Goal: Task Accomplishment & Management: Complete application form

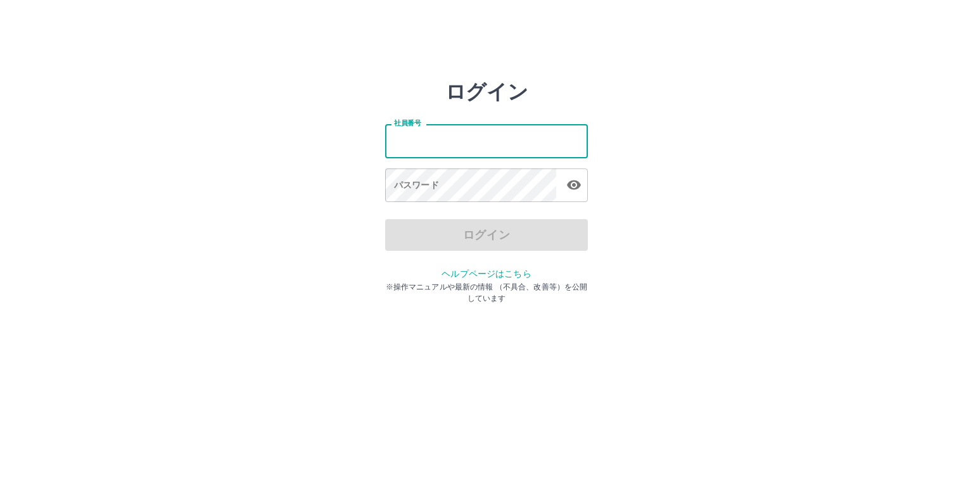
type input "*******"
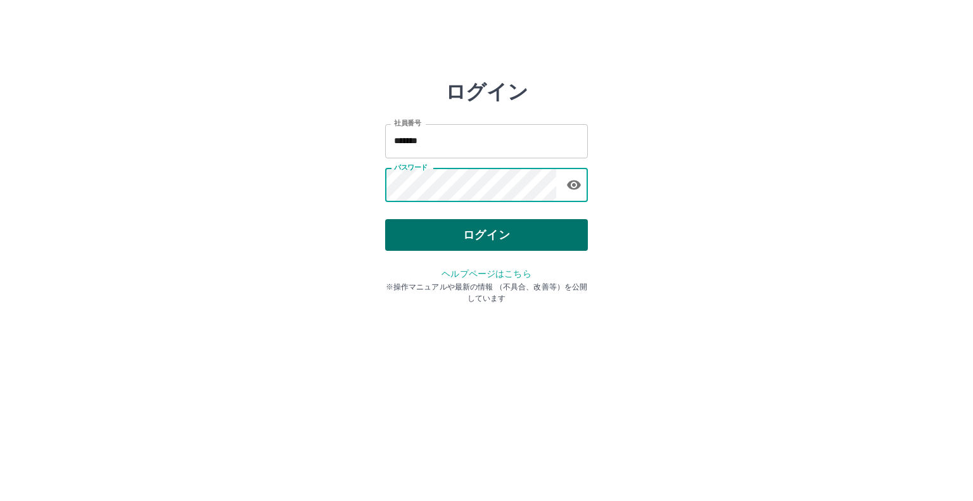
click at [546, 229] on button "ログイン" at bounding box center [486, 235] width 203 height 32
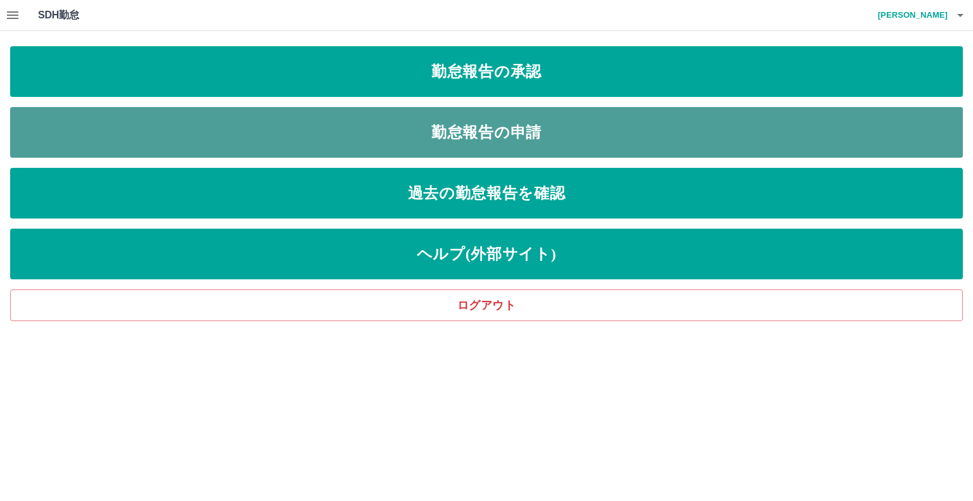
click at [479, 134] on link "勤怠報告の申請" at bounding box center [486, 132] width 952 height 51
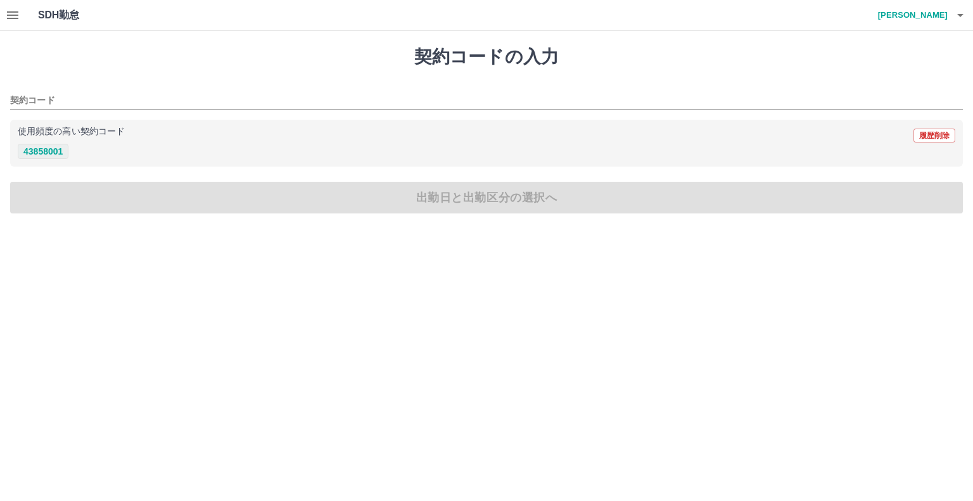
click at [49, 149] on button "43858001" at bounding box center [43, 151] width 51 height 15
type input "********"
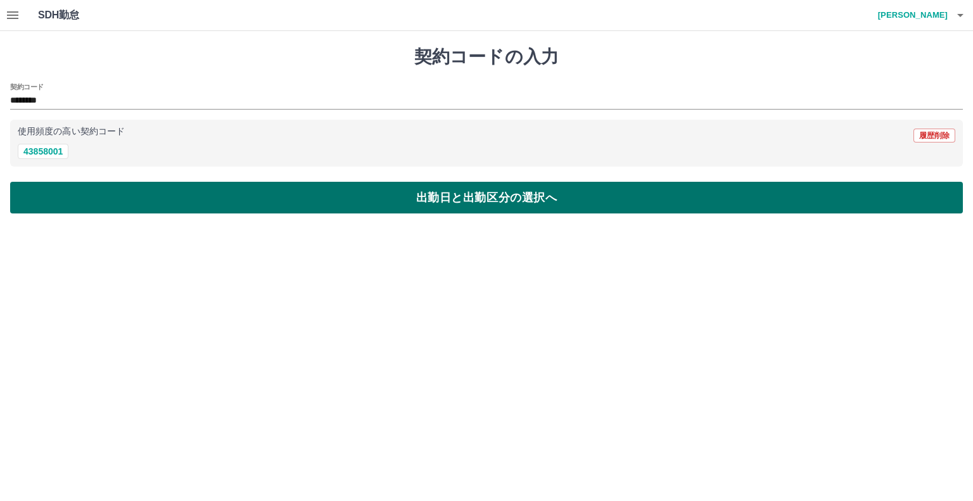
click at [73, 194] on button "出勤日と出勤区分の選択へ" at bounding box center [486, 198] width 952 height 32
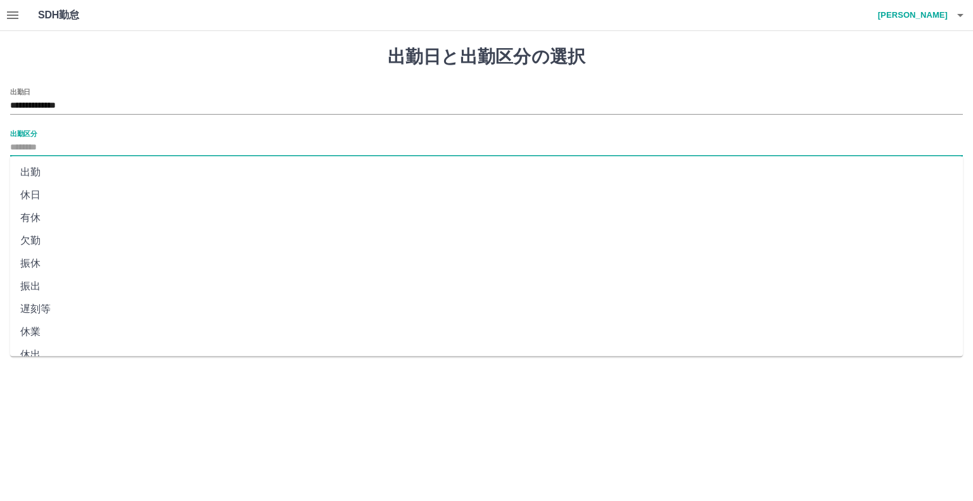
click at [28, 146] on input "出勤区分" at bounding box center [486, 148] width 952 height 16
click at [36, 173] on li "出勤" at bounding box center [486, 172] width 952 height 23
type input "**"
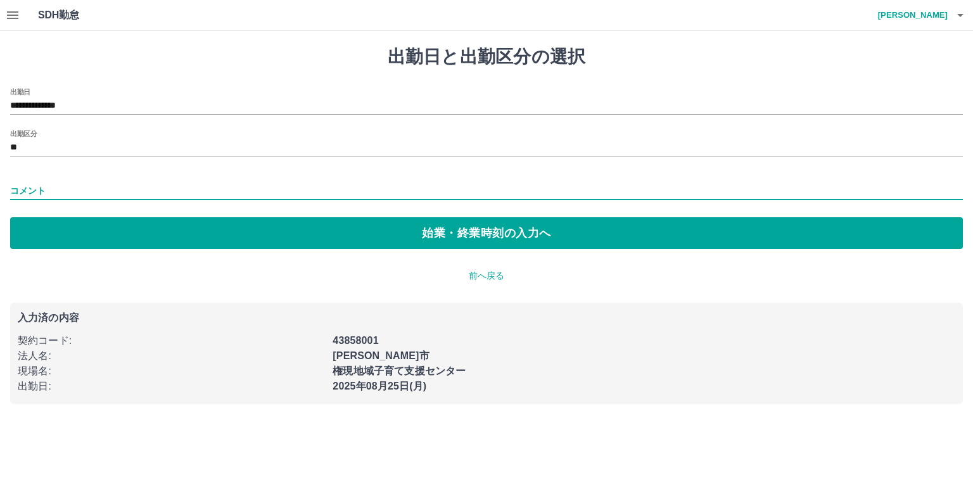
click at [45, 189] on input "コメント" at bounding box center [486, 191] width 952 height 18
type input "*"
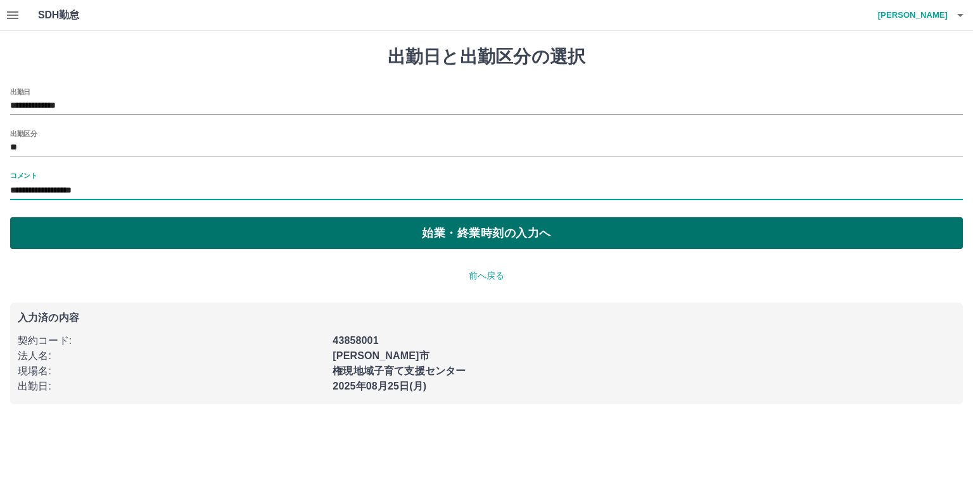
type input "**********"
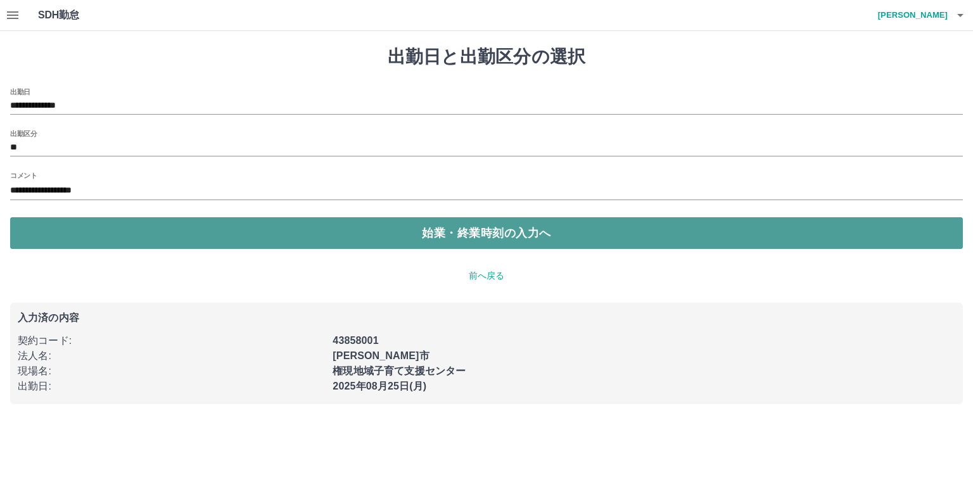
click at [477, 235] on button "始業・終業時刻の入力へ" at bounding box center [486, 233] width 952 height 32
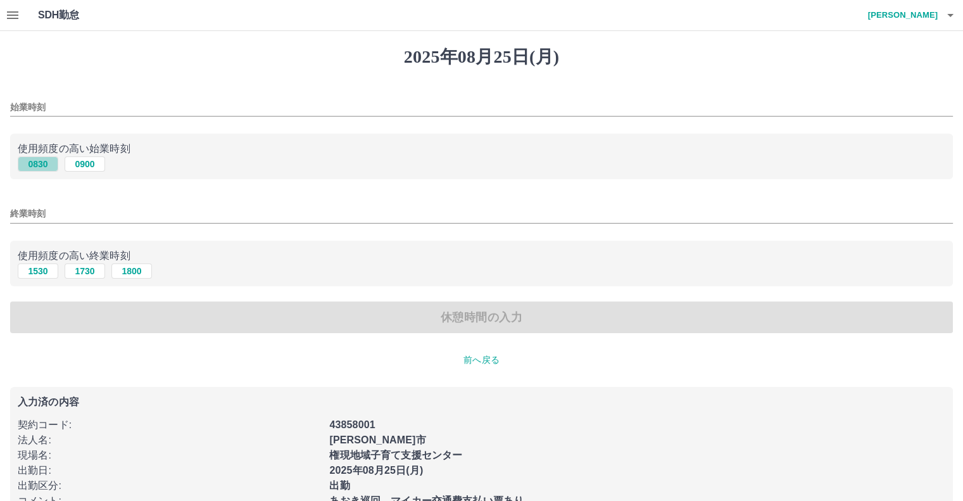
click at [50, 163] on button "0830" at bounding box center [38, 163] width 41 height 15
type input "****"
click at [92, 272] on button "1730" at bounding box center [85, 270] width 41 height 15
type input "****"
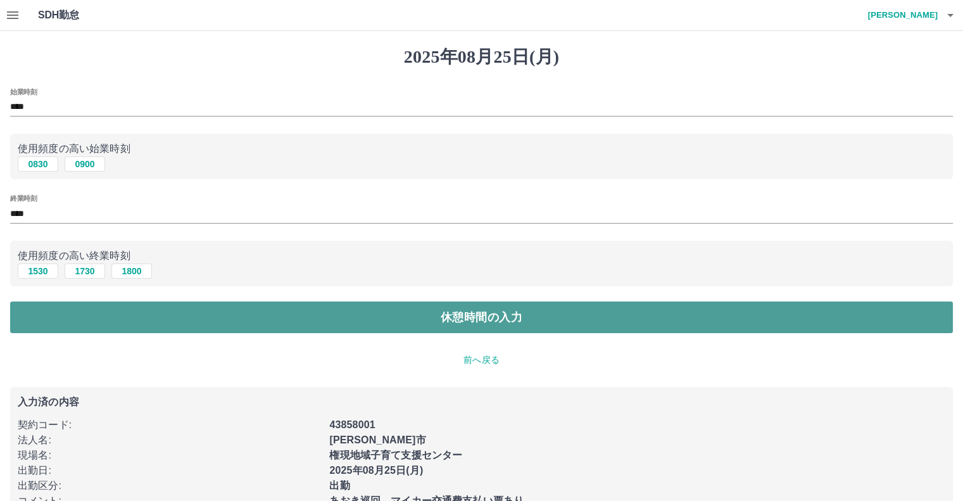
click at [281, 319] on button "休憩時間の入力" at bounding box center [481, 317] width 943 height 32
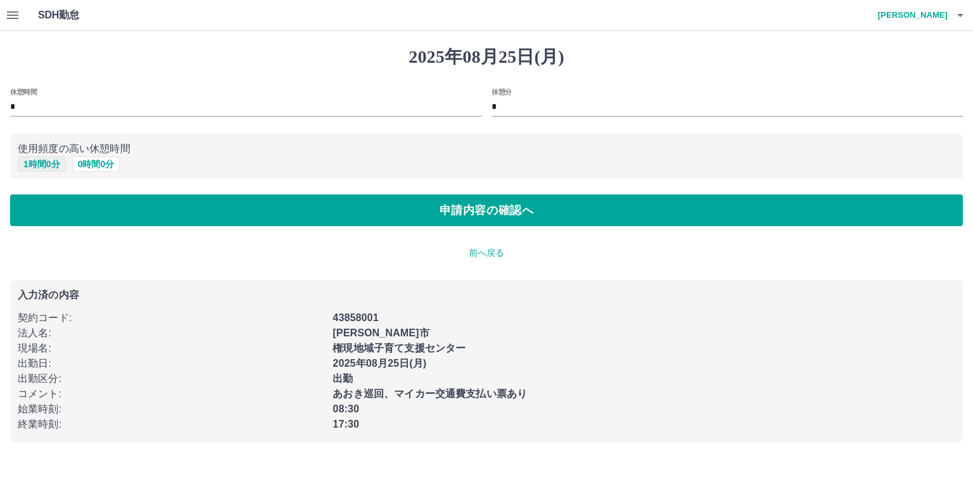
click at [41, 161] on button "1 時間 0 分" at bounding box center [42, 163] width 48 height 15
type input "*"
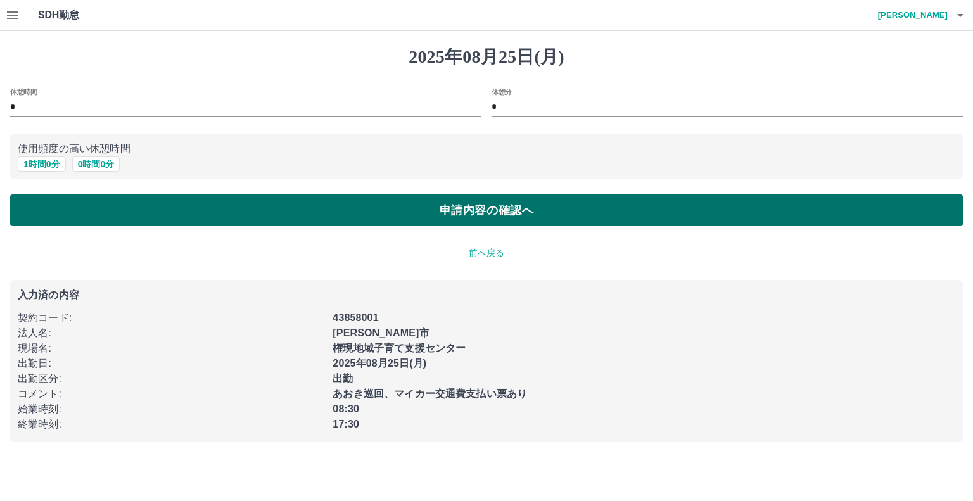
click at [412, 215] on button "申請内容の確認へ" at bounding box center [486, 210] width 952 height 32
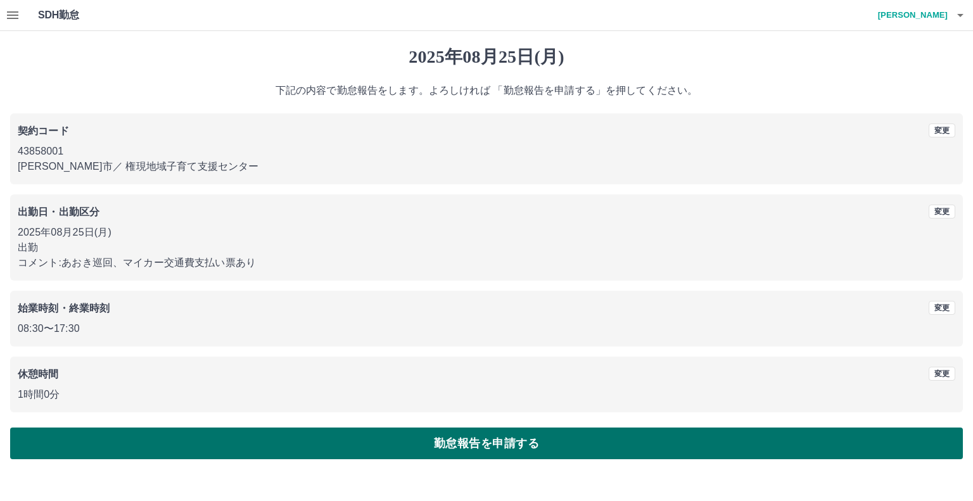
click at [457, 441] on button "勤怠報告を申請する" at bounding box center [486, 443] width 952 height 32
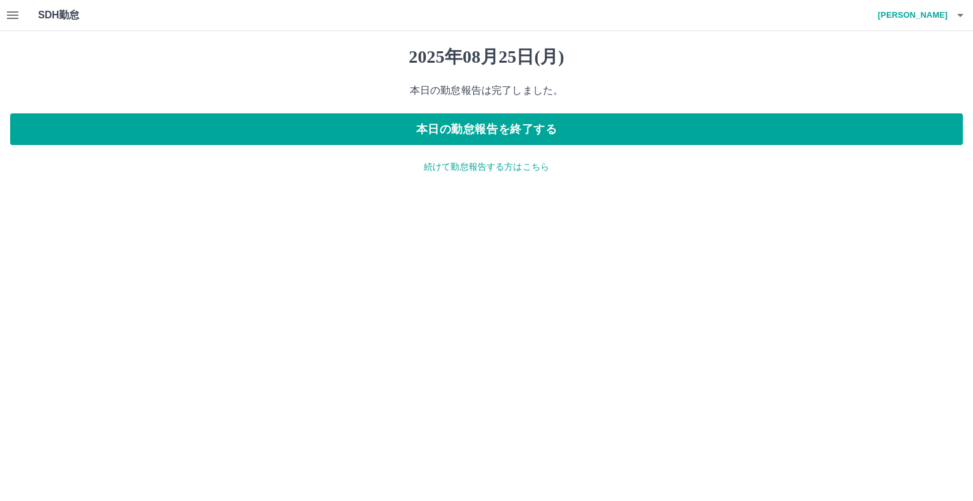
click at [501, 166] on p "続けて勤怠報告する方はこちら" at bounding box center [486, 166] width 952 height 13
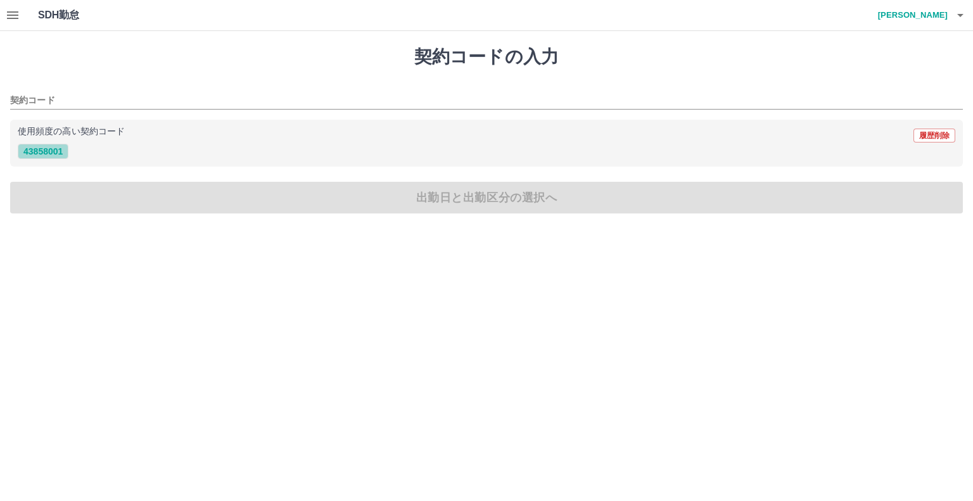
click at [40, 149] on button "43858001" at bounding box center [43, 151] width 51 height 15
type input "********"
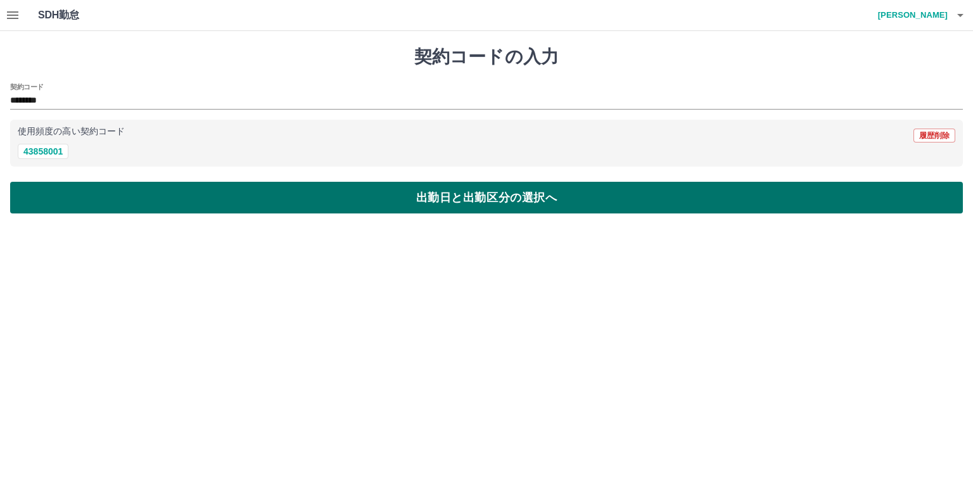
click at [43, 194] on button "出勤日と出勤区分の選択へ" at bounding box center [486, 198] width 952 height 32
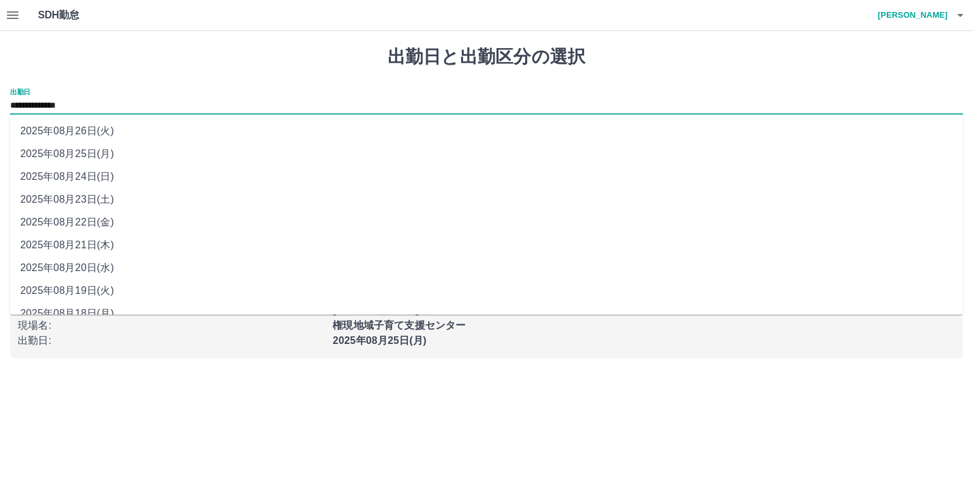
click at [39, 110] on input "**********" at bounding box center [486, 106] width 952 height 16
click at [57, 134] on li "2025年08月26日(火)" at bounding box center [486, 131] width 952 height 23
type input "**********"
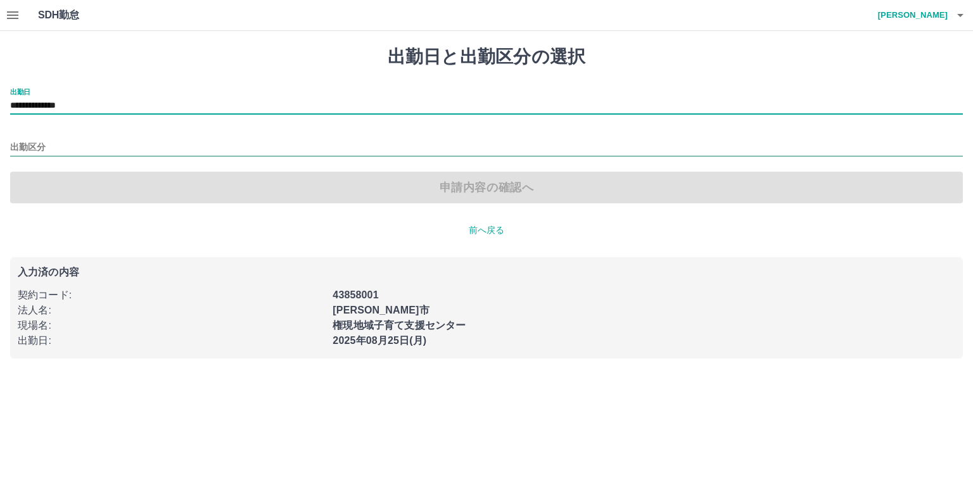
click at [30, 151] on input "出勤区分" at bounding box center [486, 148] width 952 height 16
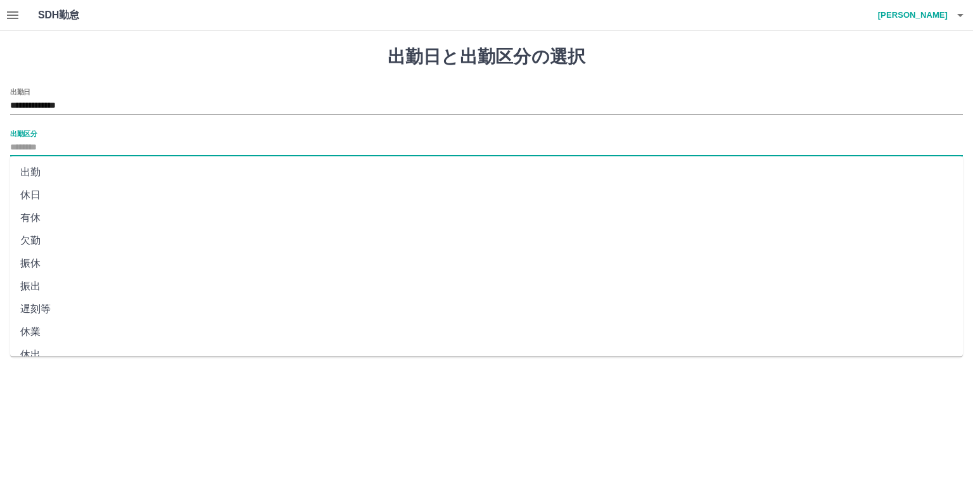
click at [30, 264] on li "振休" at bounding box center [486, 263] width 952 height 23
type input "**"
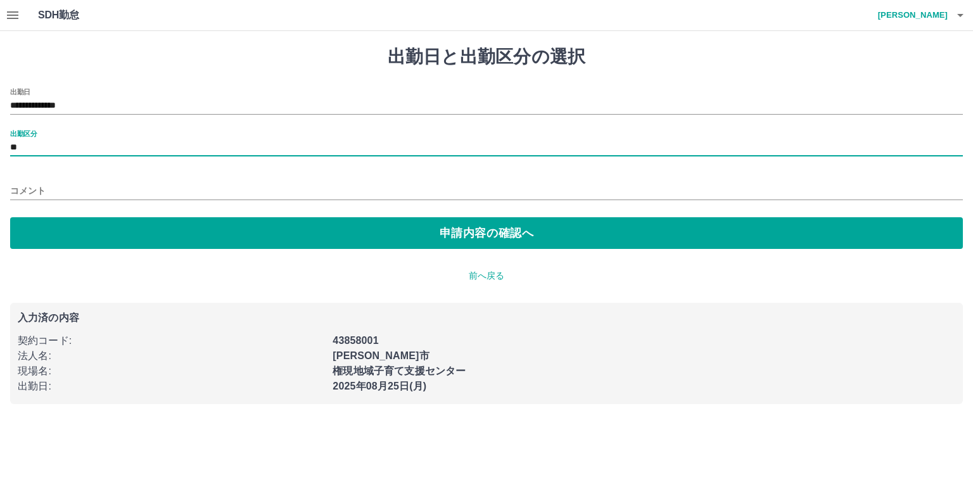
click at [51, 191] on input "コメント" at bounding box center [486, 191] width 952 height 18
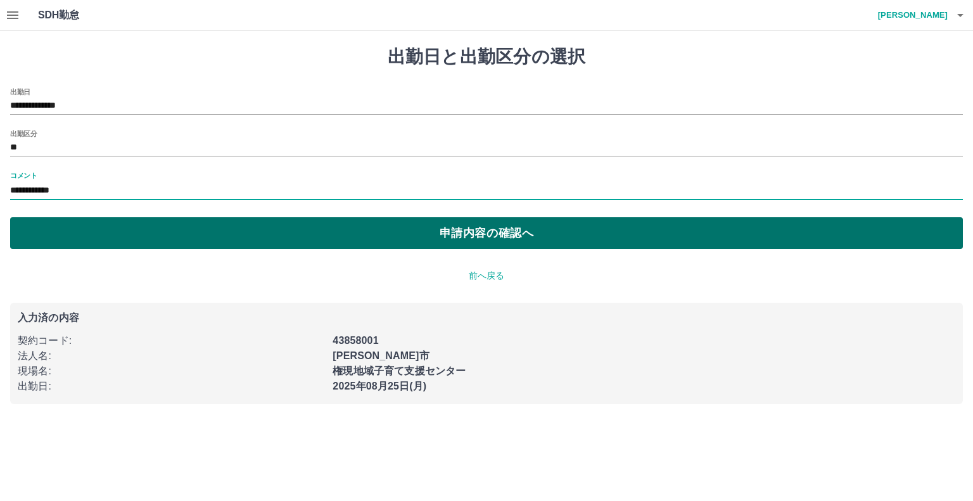
type input "**********"
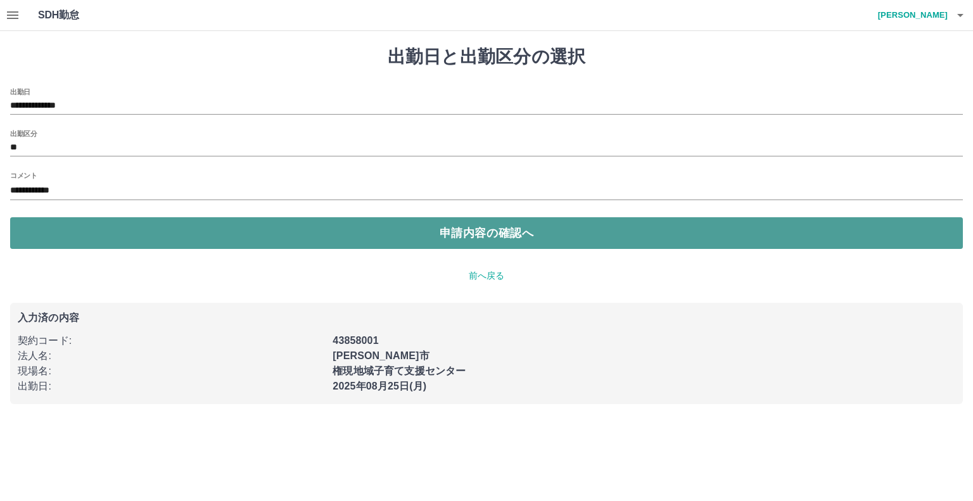
click at [113, 227] on button "申請内容の確認へ" at bounding box center [486, 233] width 952 height 32
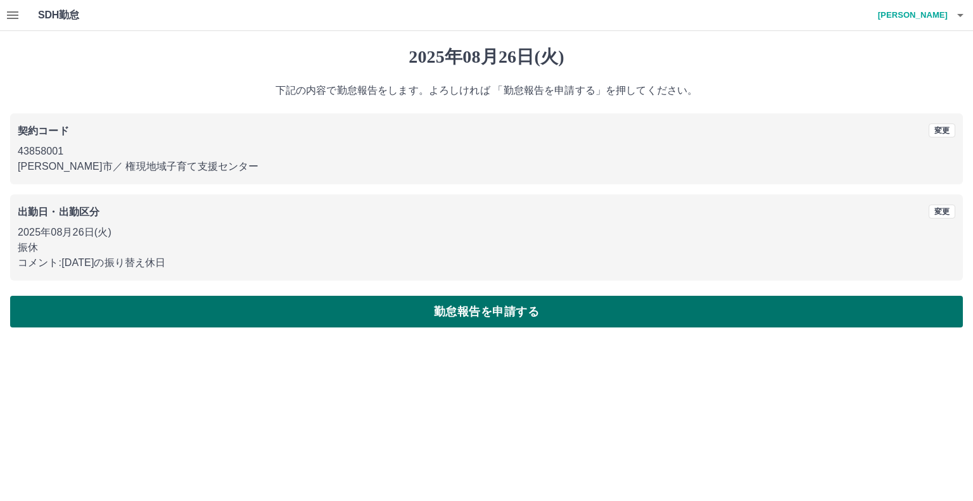
click at [357, 316] on button "勤怠報告を申請する" at bounding box center [486, 312] width 952 height 32
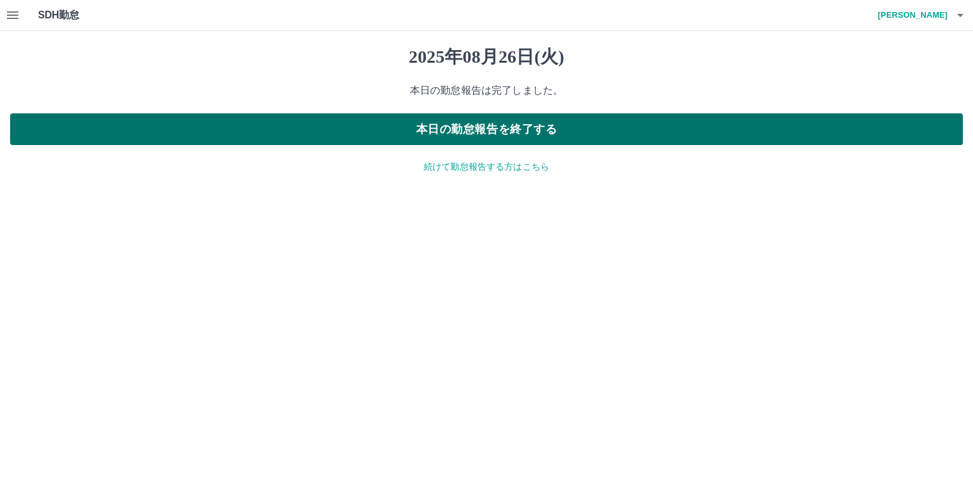
click at [391, 131] on button "本日の勤怠報告を終了する" at bounding box center [486, 129] width 952 height 32
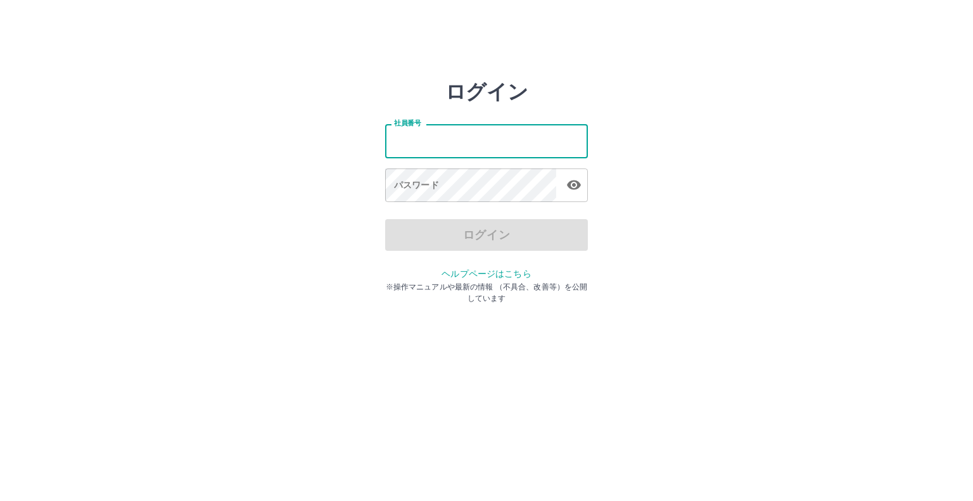
click at [433, 142] on input "社員番号" at bounding box center [486, 141] width 203 height 34
type input "*******"
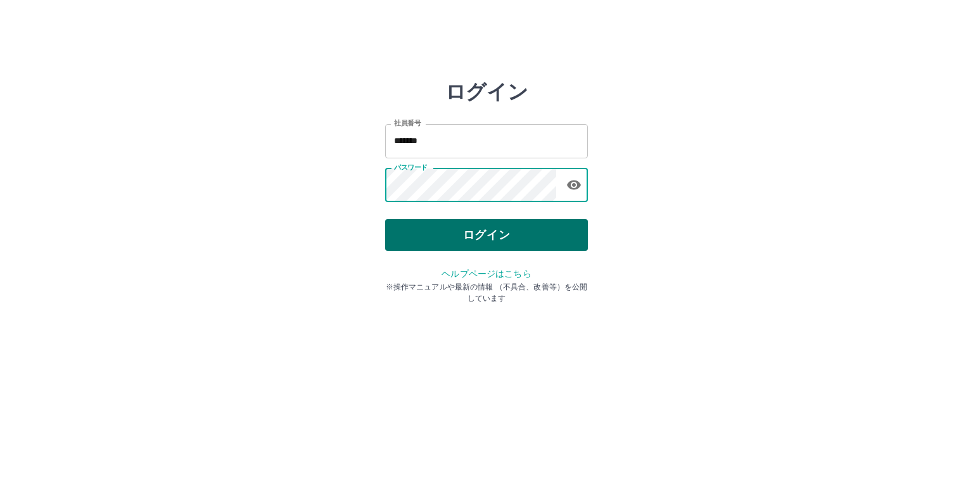
click at [450, 242] on button "ログイン" at bounding box center [486, 235] width 203 height 32
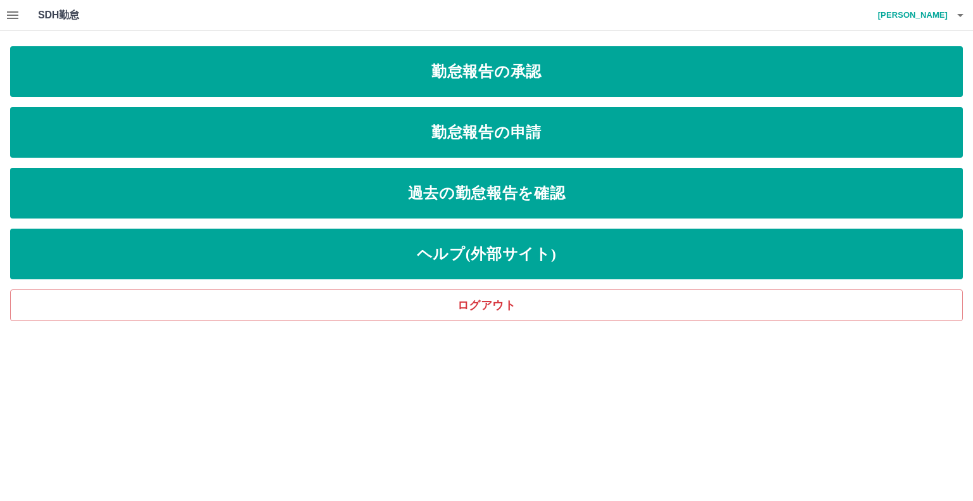
click at [68, 13] on h1 "SDH勤怠" at bounding box center [79, 15] width 82 height 30
click at [16, 16] on icon "button" at bounding box center [12, 15] width 15 height 15
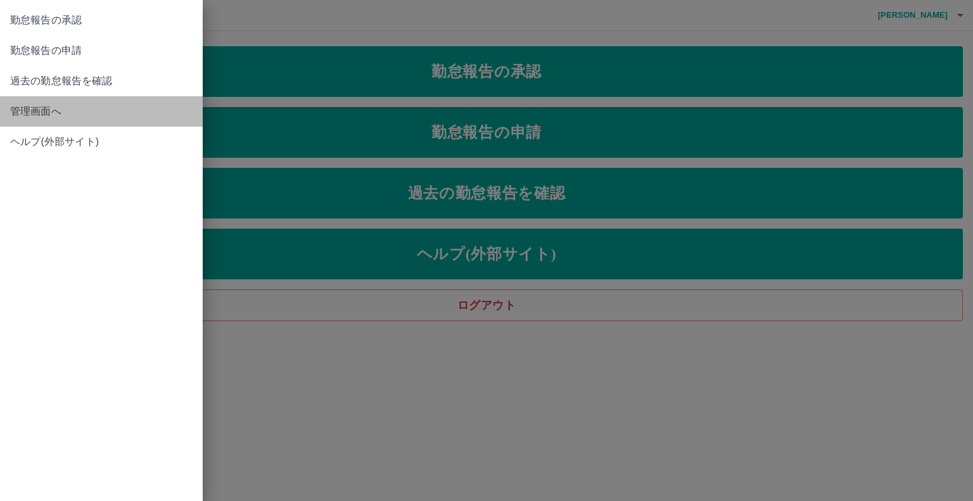
click at [36, 108] on span "管理画面へ" at bounding box center [101, 111] width 182 height 15
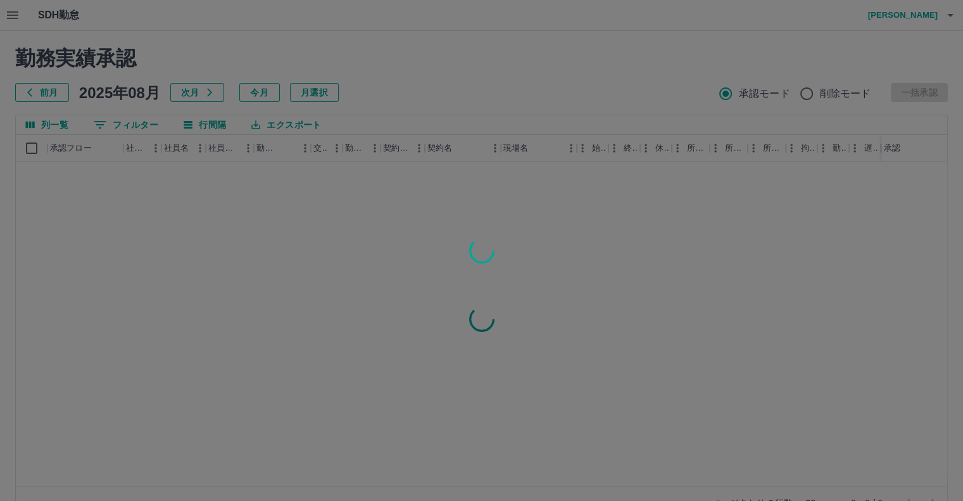
drag, startPoint x: 25, startPoint y: 77, endPoint x: 31, endPoint y: 78, distance: 6.5
click at [30, 79] on div at bounding box center [481, 250] width 963 height 501
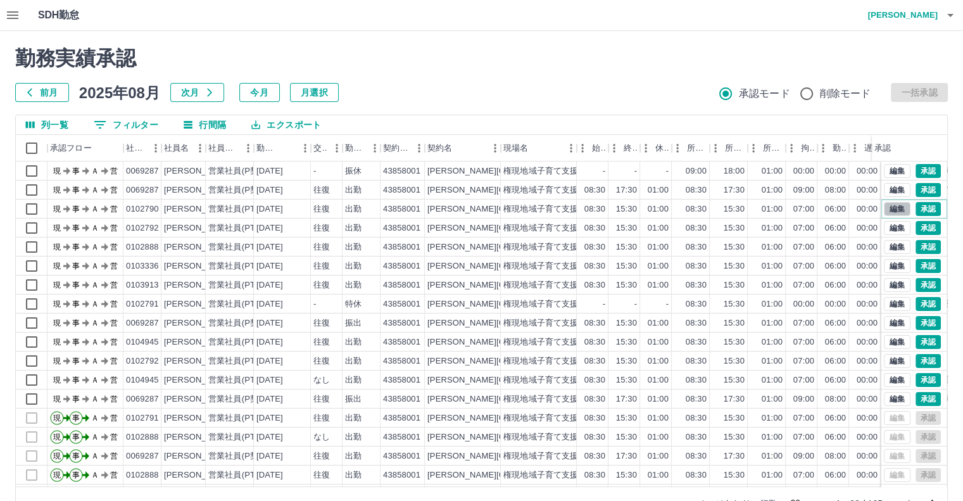
click at [887, 209] on button "編集" at bounding box center [897, 209] width 27 height 14
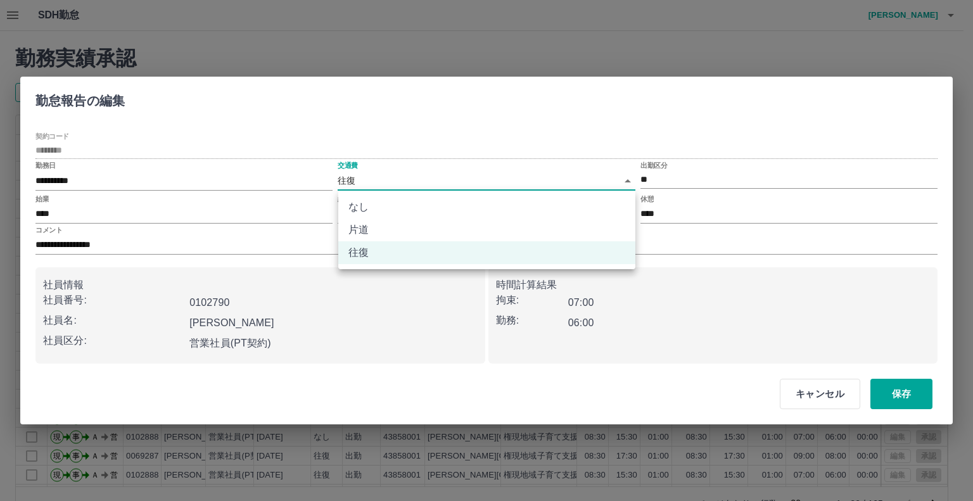
click at [346, 179] on body "SDH勤怠 日髙　ひとみ 勤務実績承認 前月 2025年08月 次月 今月 月選択 承認モード 削除モード 一括承認 列一覧 0 フィルター 行間隔 エクスポ…" at bounding box center [486, 267] width 973 height 535
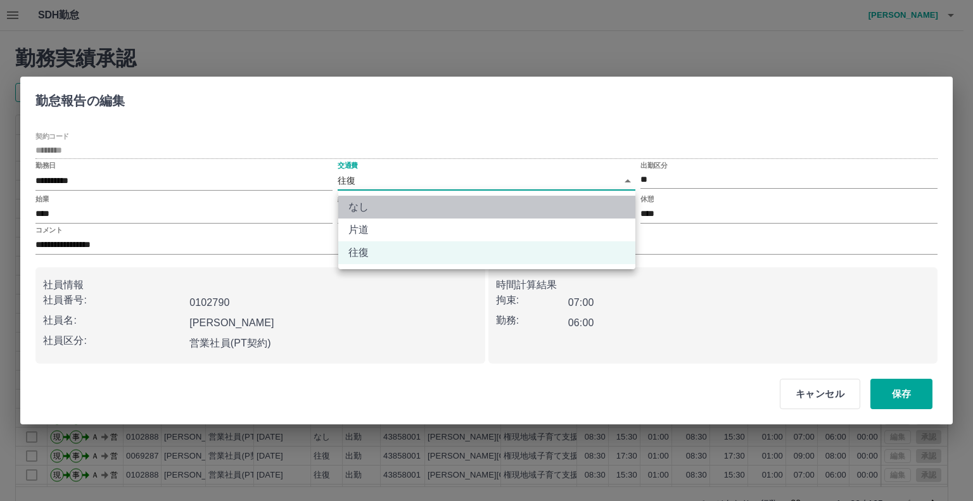
click at [355, 212] on li "なし" at bounding box center [486, 207] width 297 height 23
type input "****"
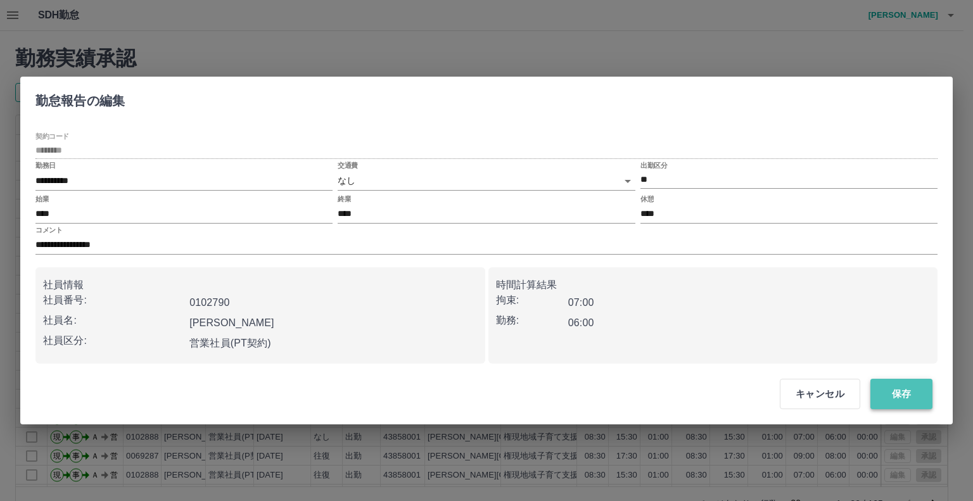
click at [894, 398] on button "保存" at bounding box center [901, 394] width 62 height 30
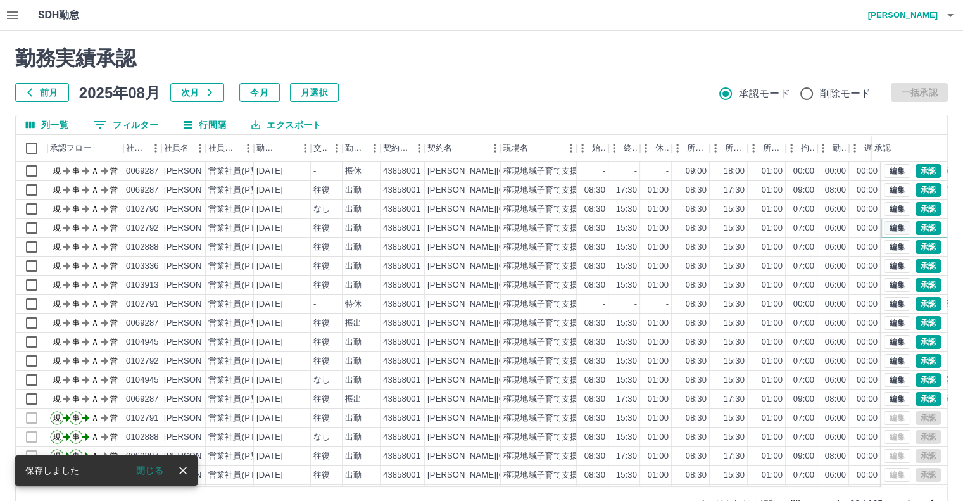
click at [887, 229] on button "編集" at bounding box center [897, 228] width 27 height 14
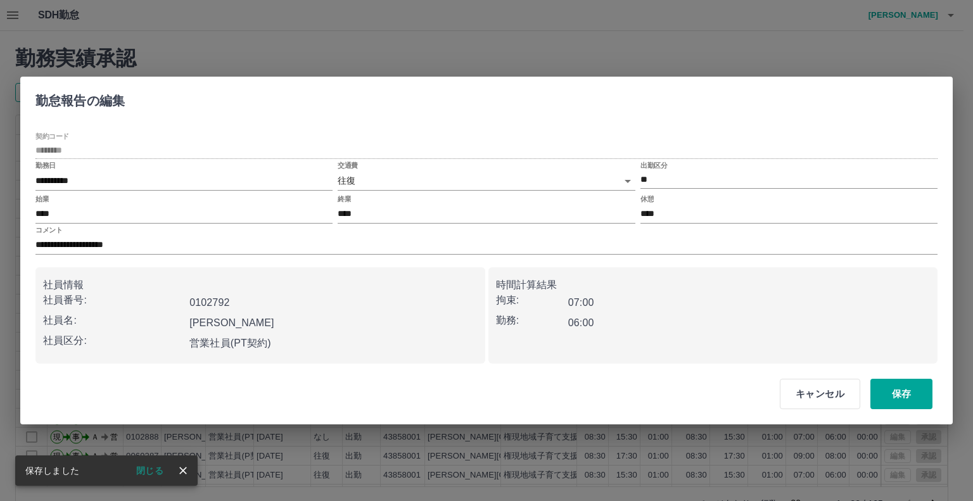
click at [344, 175] on body "SDH勤怠 日髙　ひとみ 勤務実績承認 前月 2025年08月 次月 今月 月選択 承認モード 削除モード 一括承認 列一覧 0 フィルター 行間隔 エクスポ…" at bounding box center [486, 267] width 973 height 535
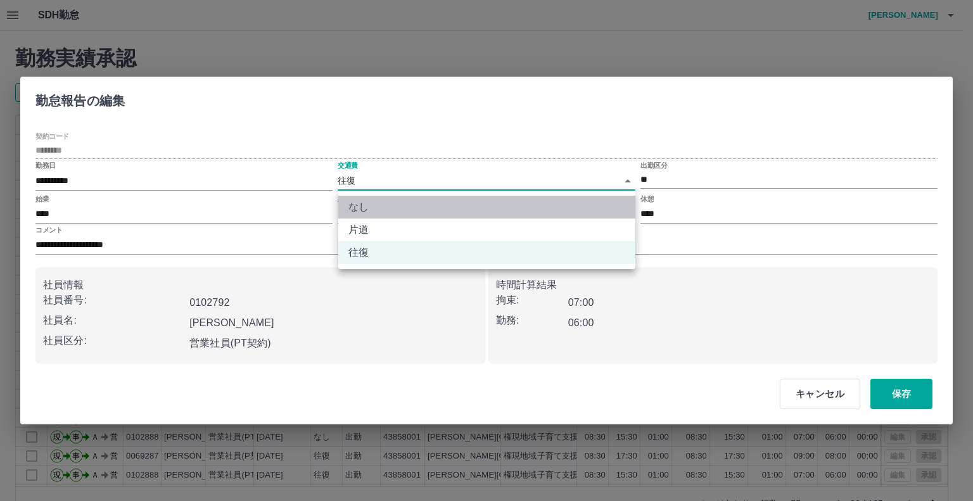
click at [355, 210] on li "なし" at bounding box center [486, 207] width 297 height 23
type input "****"
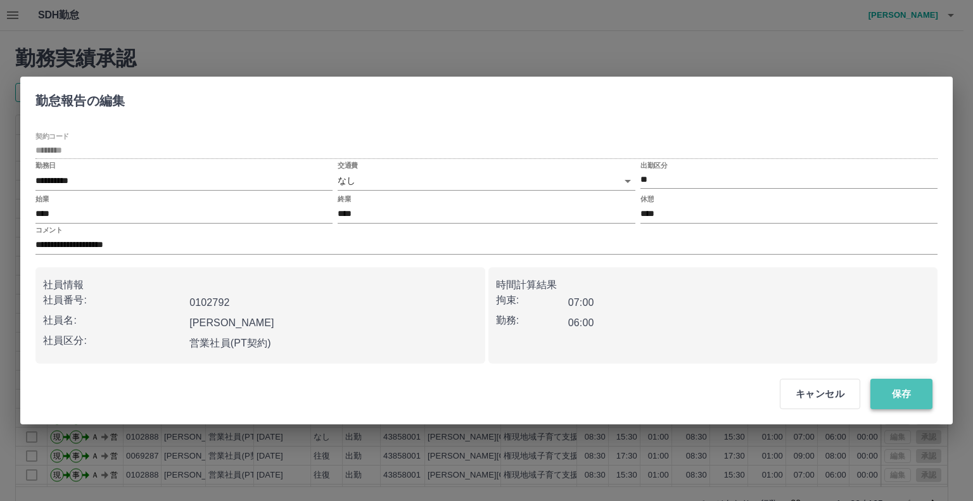
click at [892, 400] on button "保存" at bounding box center [901, 394] width 62 height 30
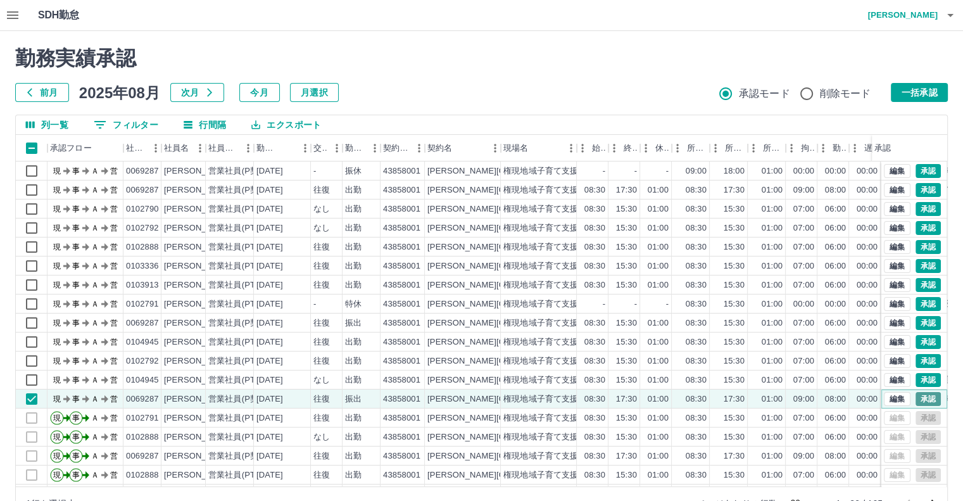
click at [916, 396] on button "承認" at bounding box center [928, 399] width 25 height 14
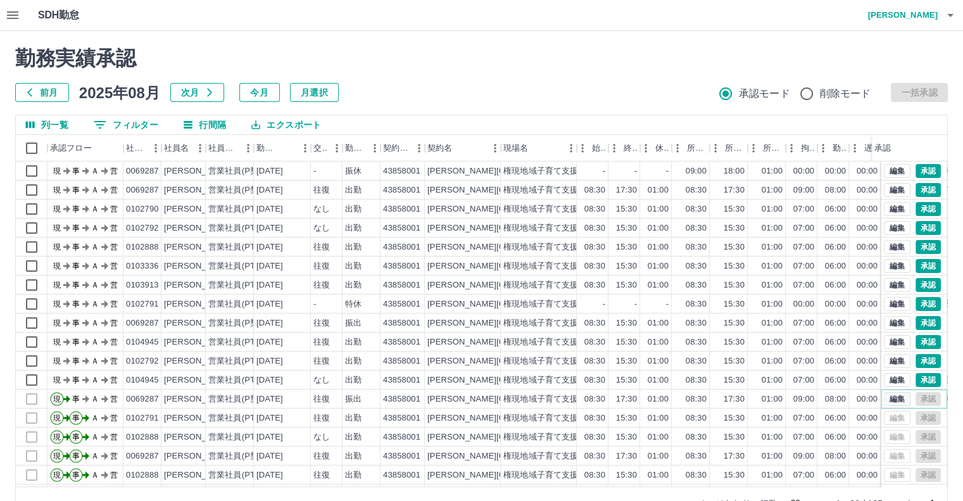
click at [888, 397] on button "編集" at bounding box center [897, 399] width 27 height 14
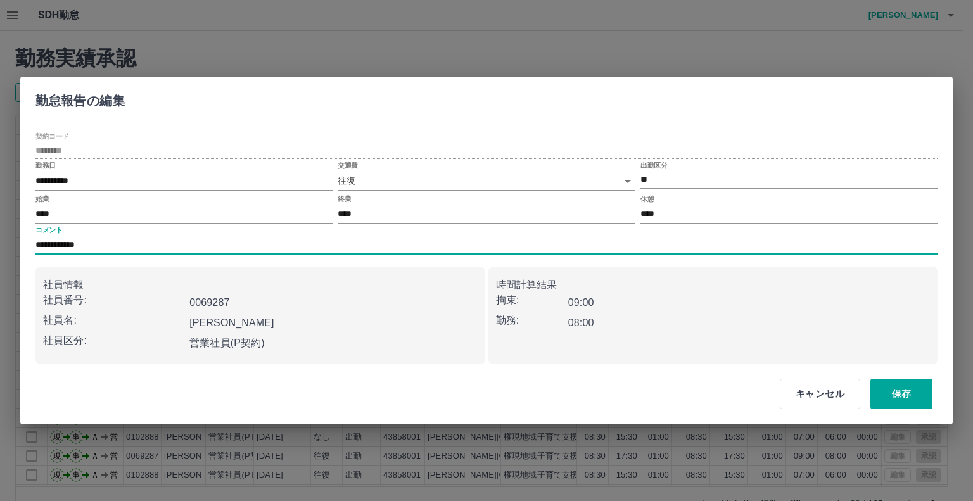
click at [141, 243] on input "**********" at bounding box center [486, 245] width 902 height 18
type input "**********"
click at [894, 396] on button "保存" at bounding box center [901, 394] width 62 height 30
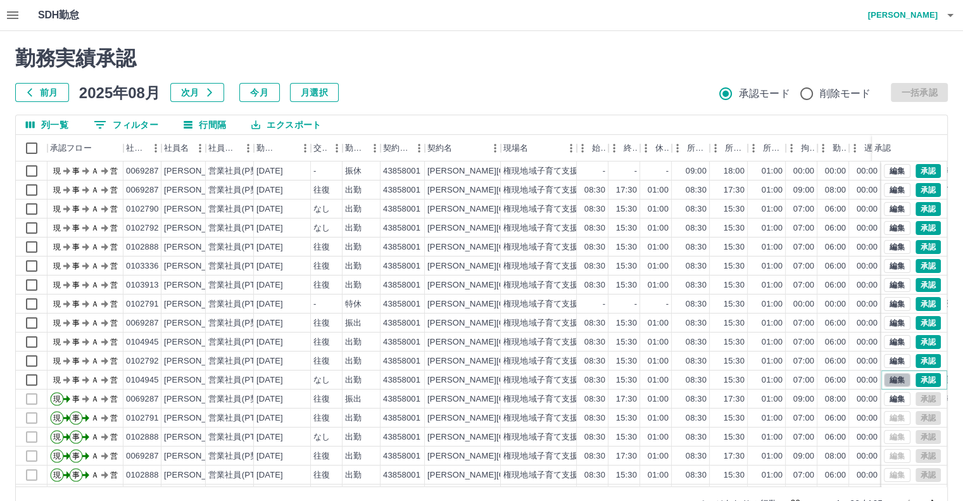
click at [887, 380] on button "編集" at bounding box center [897, 380] width 27 height 14
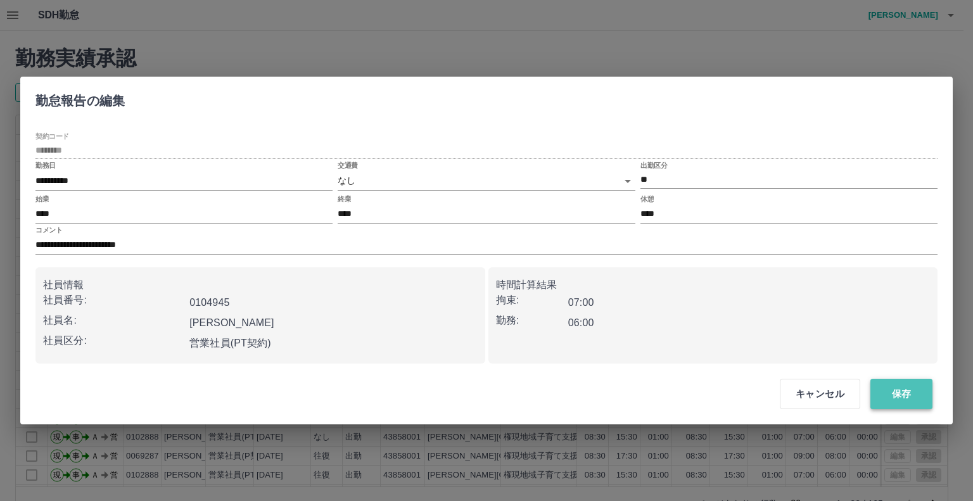
click at [920, 386] on button "保存" at bounding box center [901, 394] width 62 height 30
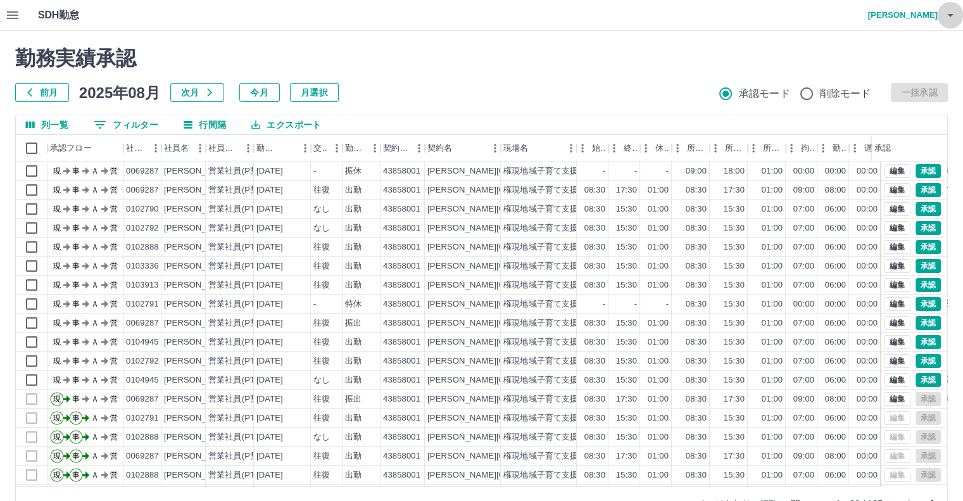
click at [950, 16] on icon "button" at bounding box center [950, 15] width 6 height 3
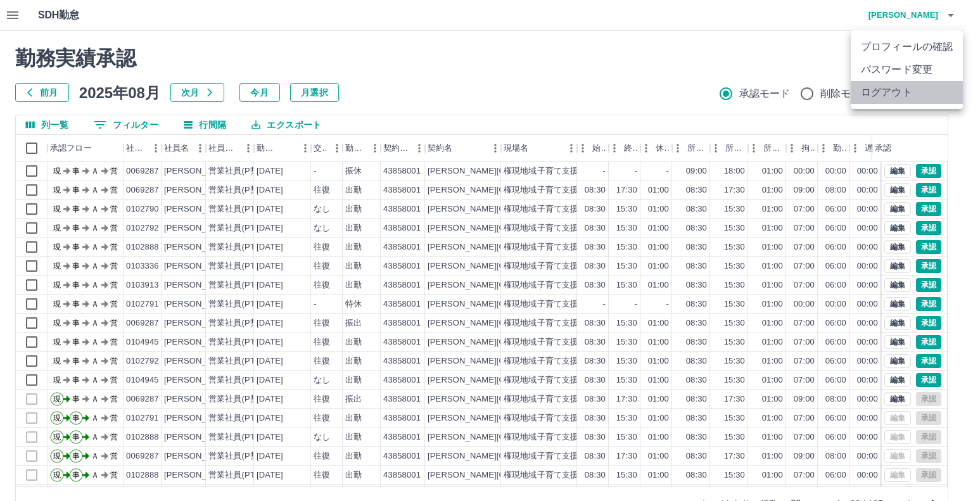
click at [898, 87] on li "ログアウト" at bounding box center [906, 92] width 112 height 23
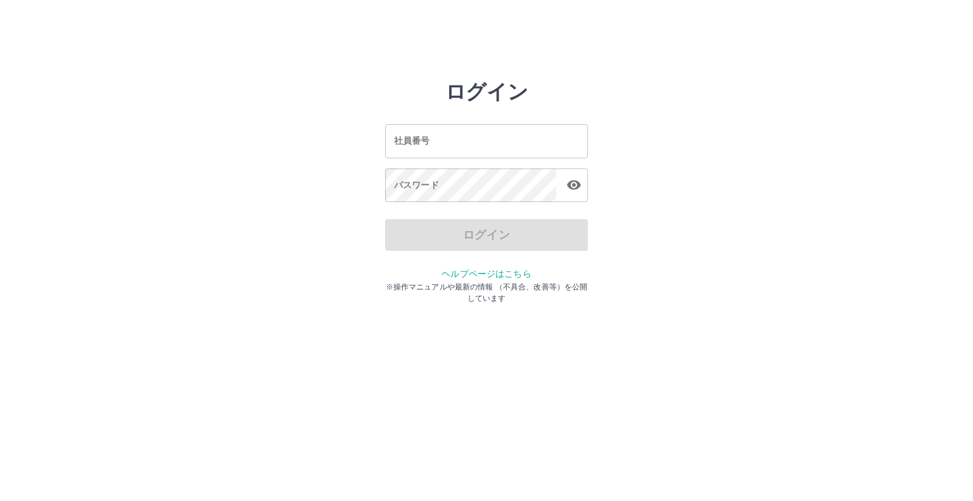
click at [439, 139] on input "社員番号" at bounding box center [486, 141] width 203 height 34
type input "*******"
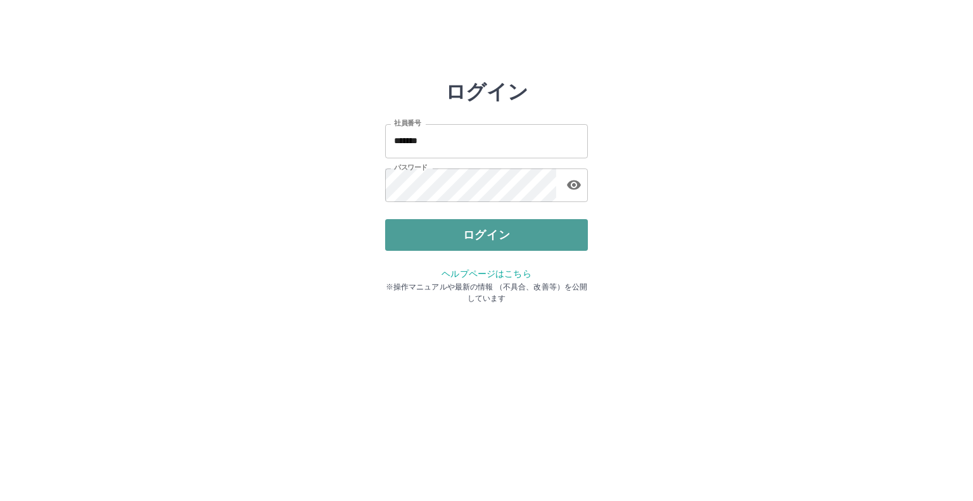
click at [478, 229] on button "ログイン" at bounding box center [486, 235] width 203 height 32
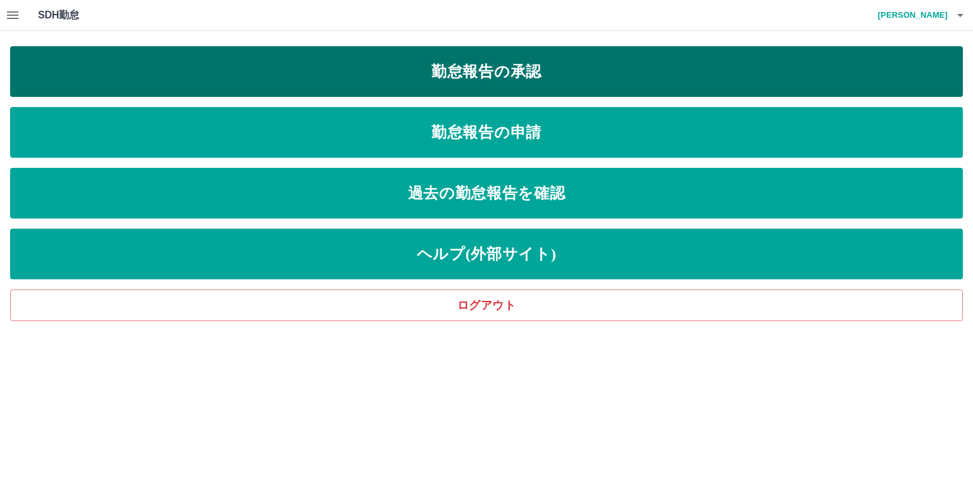
click at [497, 77] on link "勤怠報告の承認" at bounding box center [486, 71] width 952 height 51
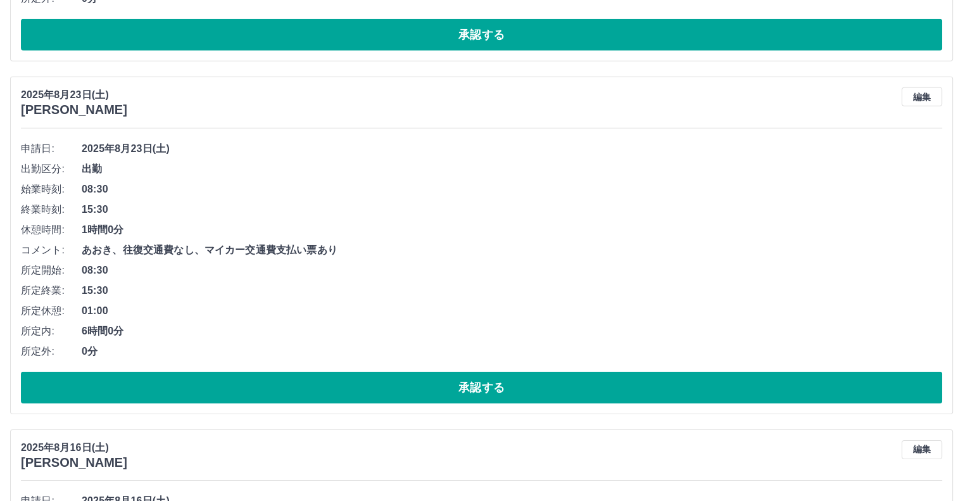
scroll to position [4259, 0]
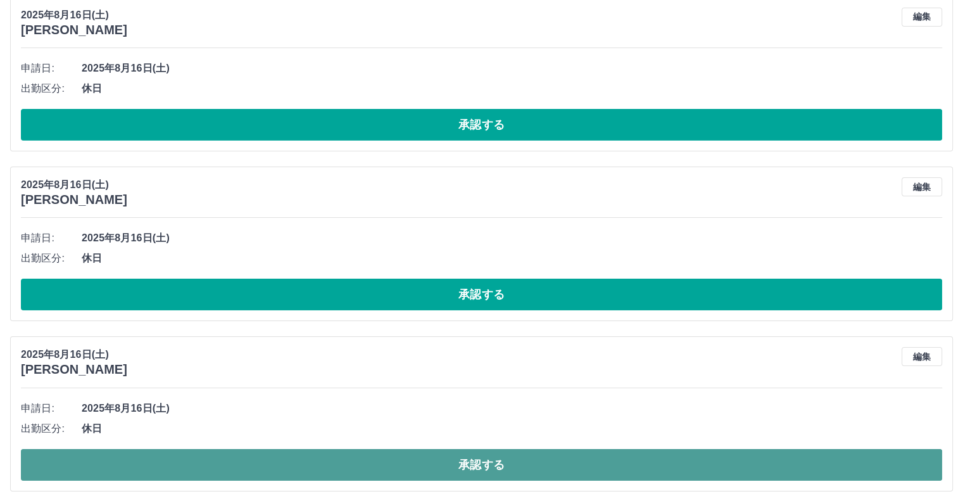
click at [477, 460] on button "承認する" at bounding box center [481, 465] width 921 height 32
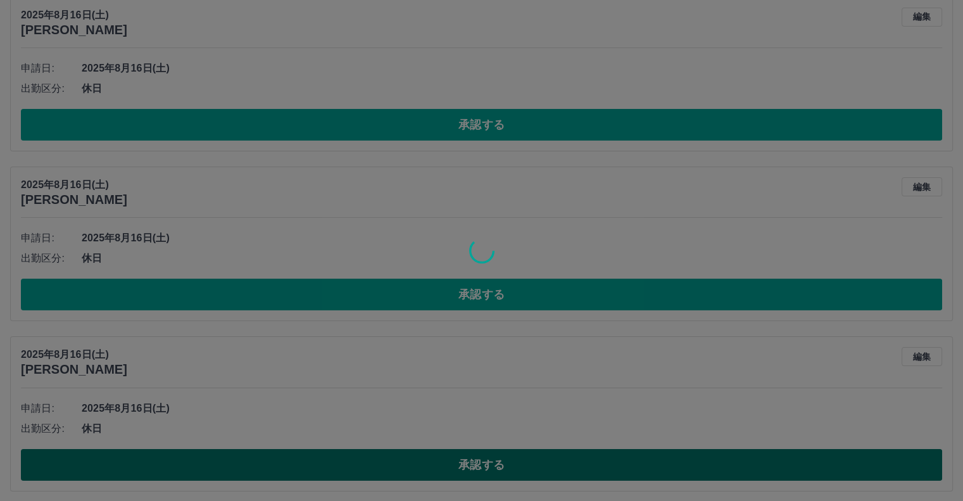
scroll to position [4089, 0]
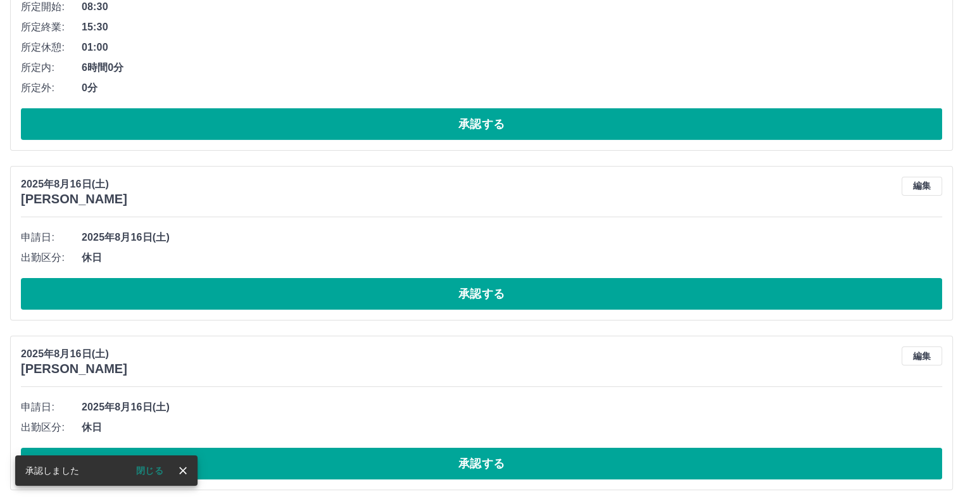
click at [477, 460] on button "承認する" at bounding box center [481, 464] width 921 height 32
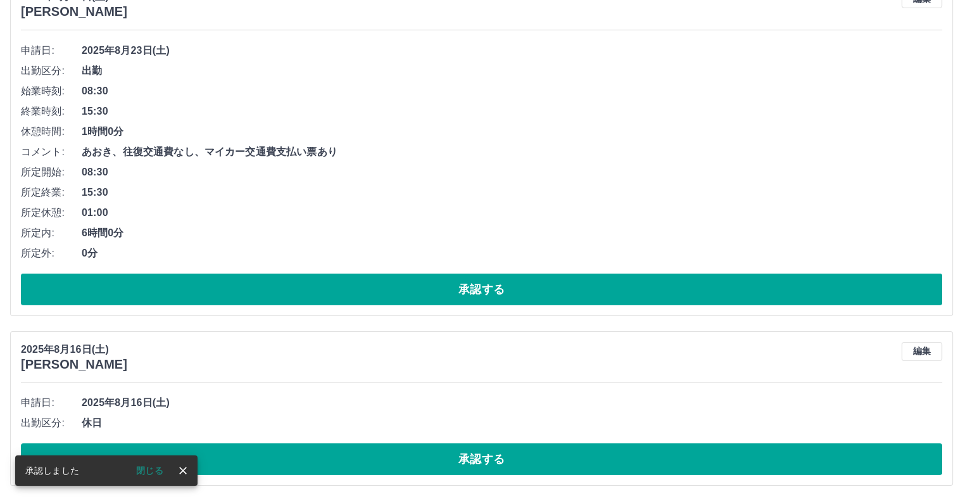
scroll to position [3920, 0]
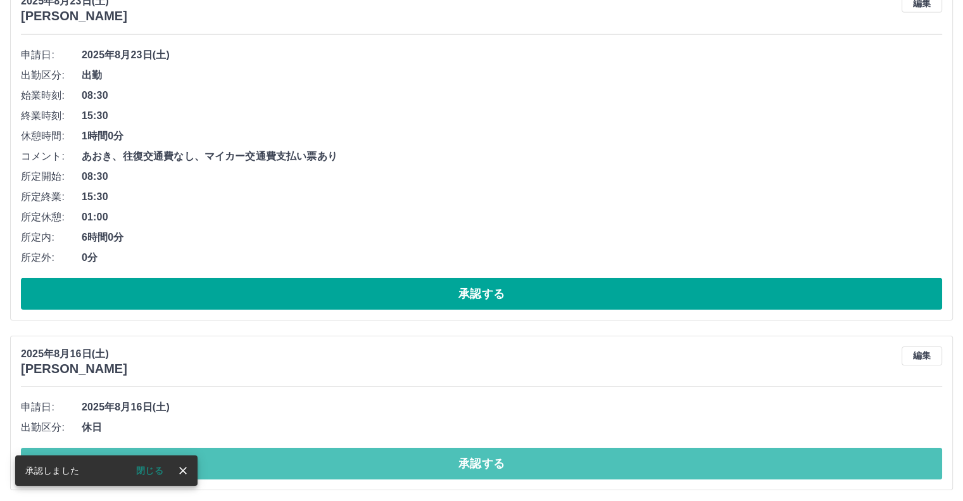
click at [477, 460] on button "承認する" at bounding box center [481, 464] width 921 height 32
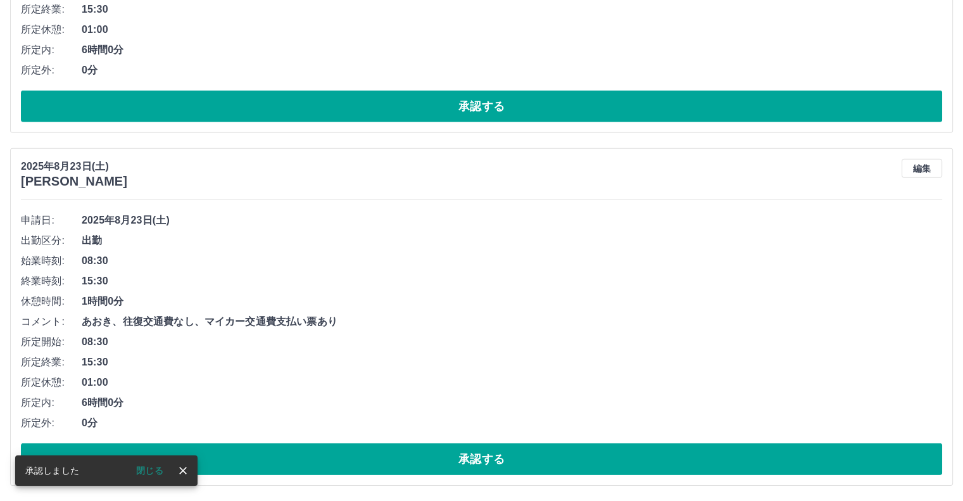
scroll to position [3750, 0]
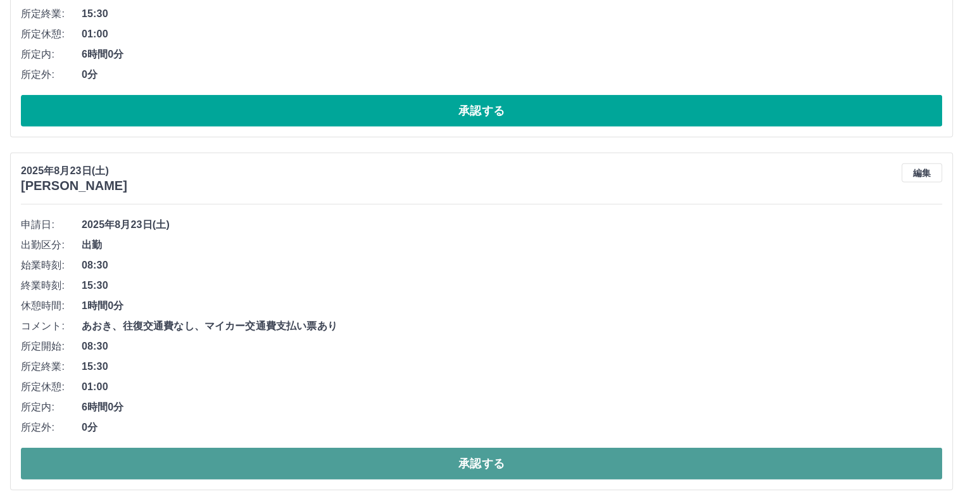
click at [477, 455] on button "承認する" at bounding box center [481, 464] width 921 height 32
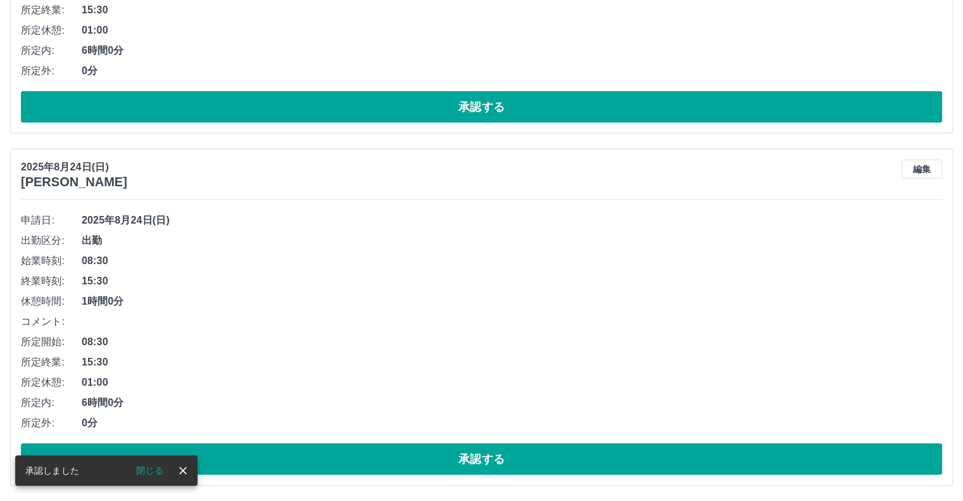
scroll to position [3399, 0]
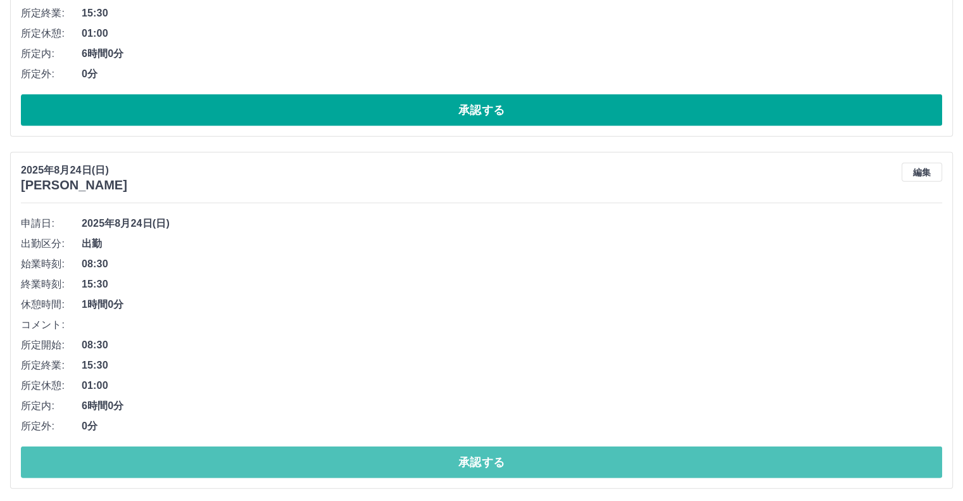
click at [477, 455] on button "承認する" at bounding box center [481, 462] width 921 height 32
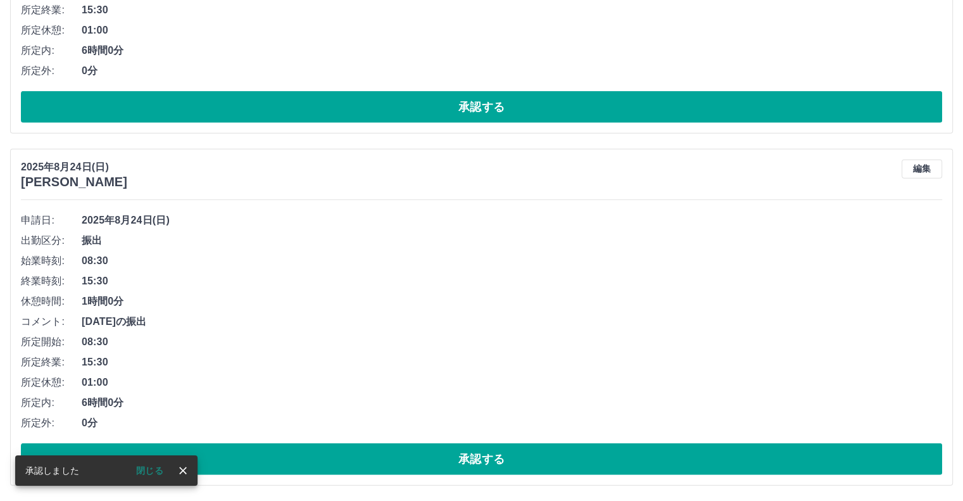
scroll to position [3047, 0]
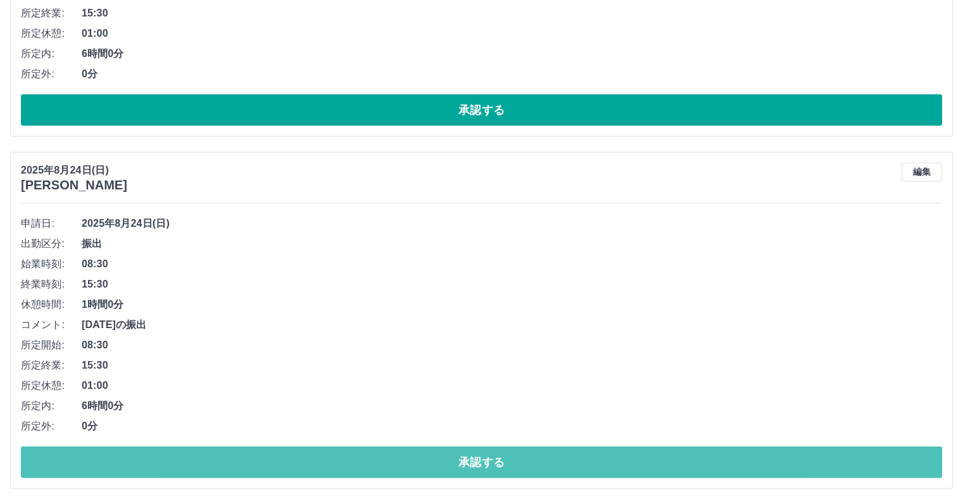
click at [477, 455] on button "承認する" at bounding box center [481, 462] width 921 height 32
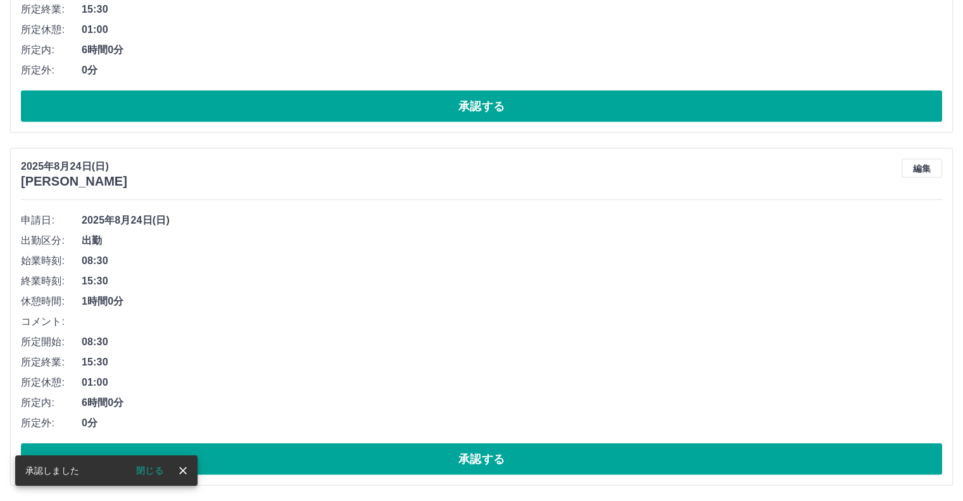
scroll to position [2694, 0]
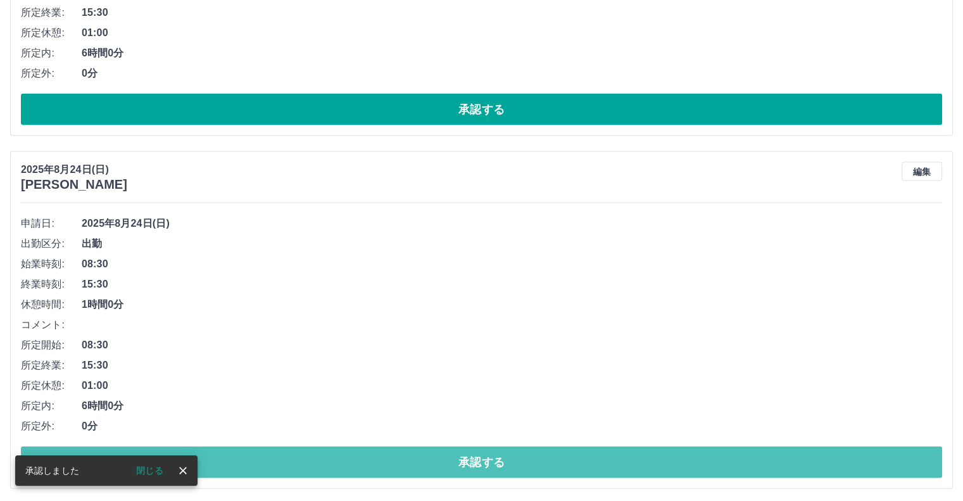
click at [477, 455] on button "承認する" at bounding box center [481, 462] width 921 height 32
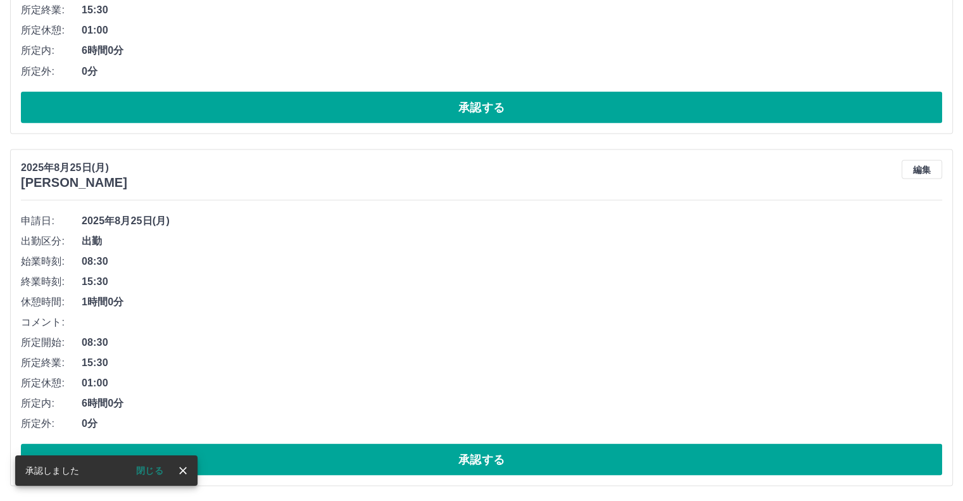
scroll to position [2343, 0]
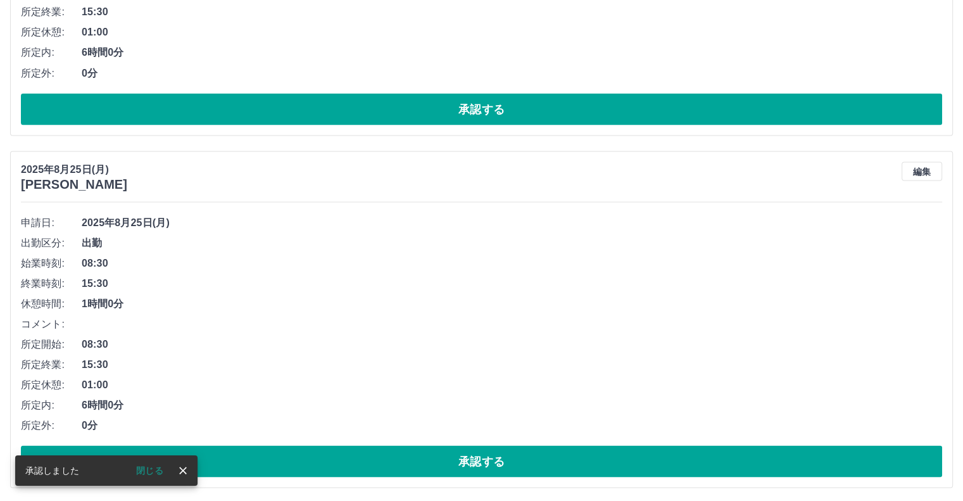
click at [477, 455] on button "承認する" at bounding box center [481, 461] width 921 height 32
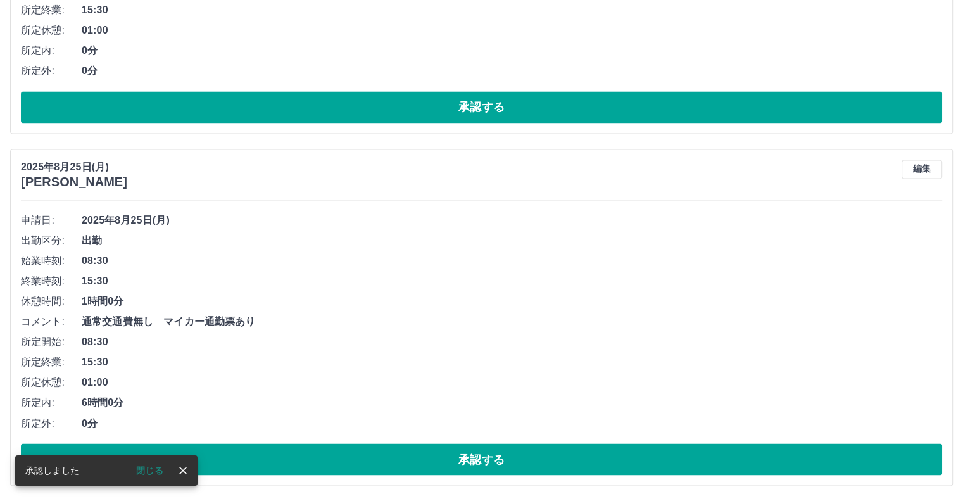
scroll to position [1991, 0]
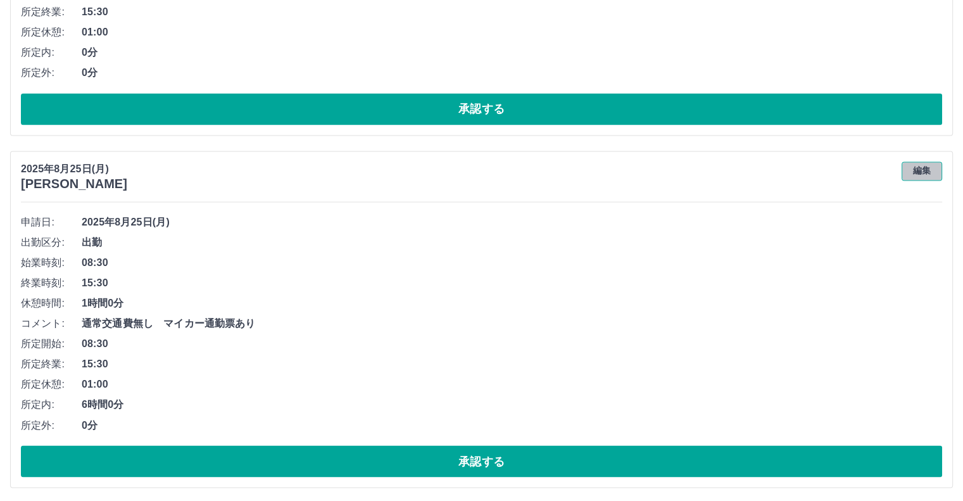
click at [927, 170] on button "編集" at bounding box center [922, 170] width 41 height 19
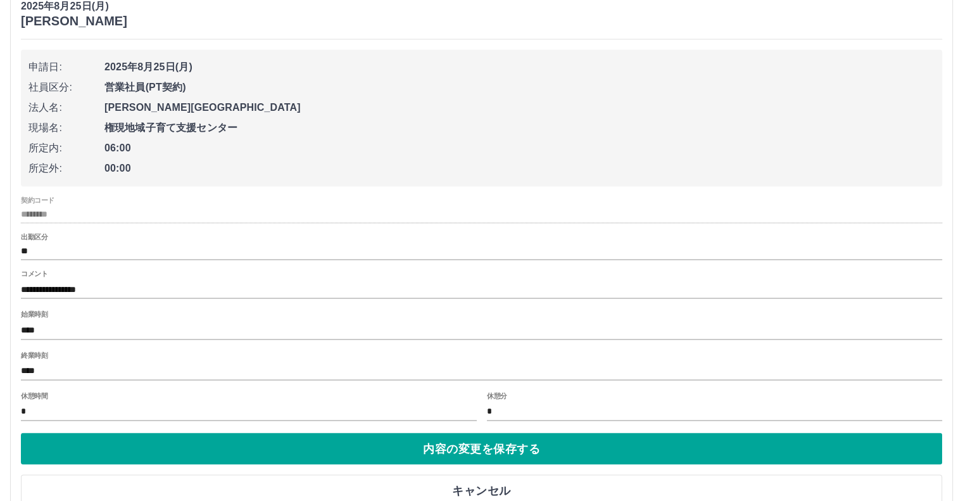
scroll to position [2183, 0]
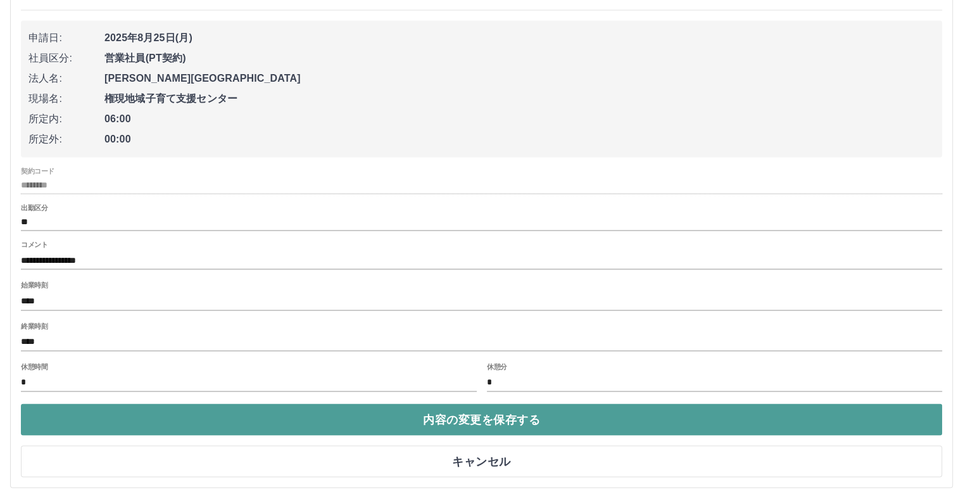
click at [494, 420] on button "内容の変更を保存する" at bounding box center [481, 419] width 921 height 32
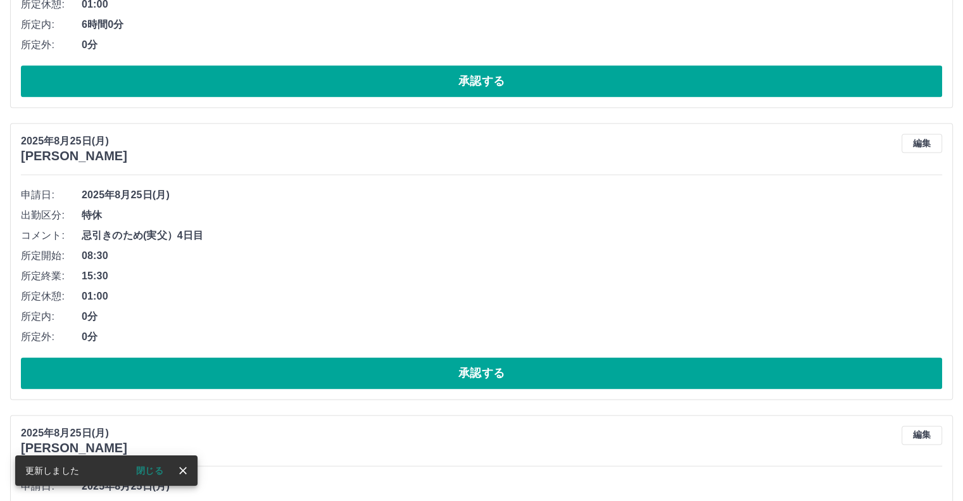
scroll to position [1708, 0]
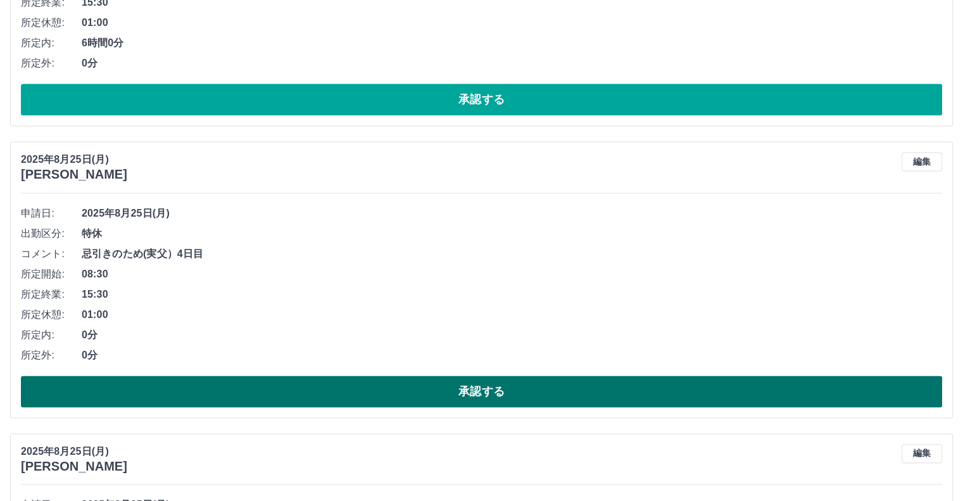
click at [499, 388] on button "承認する" at bounding box center [481, 392] width 921 height 32
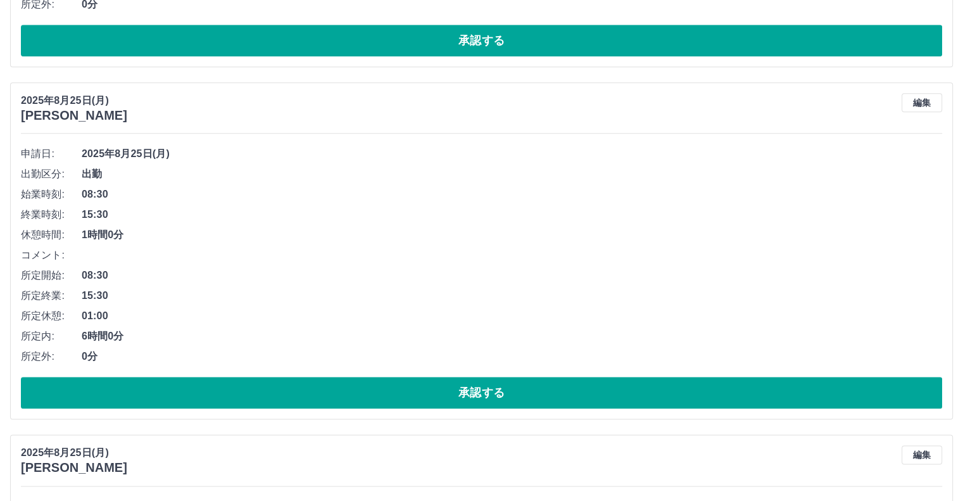
scroll to position [1413, 0]
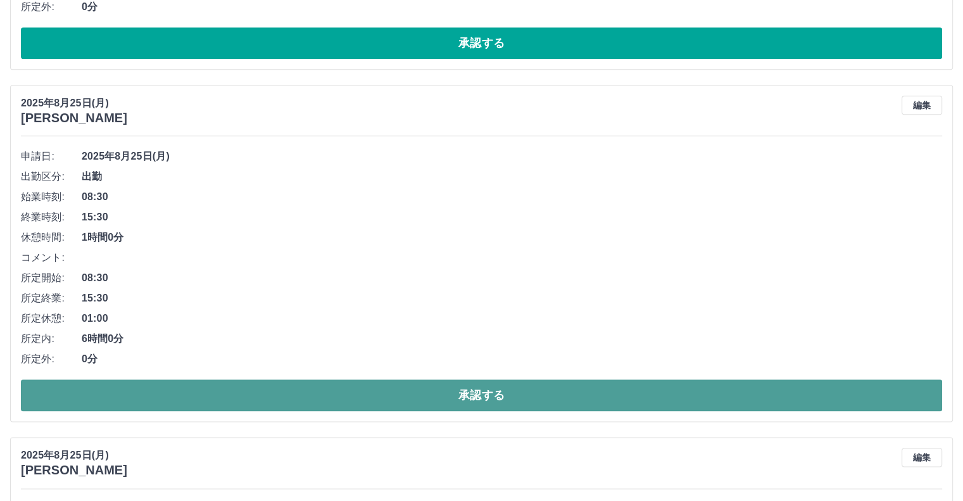
click at [474, 393] on button "承認する" at bounding box center [481, 395] width 921 height 32
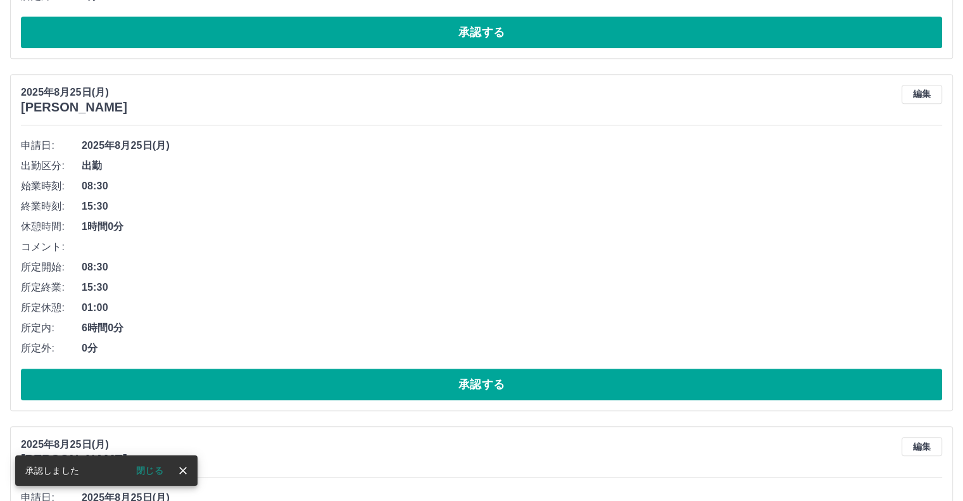
scroll to position [1056, 0]
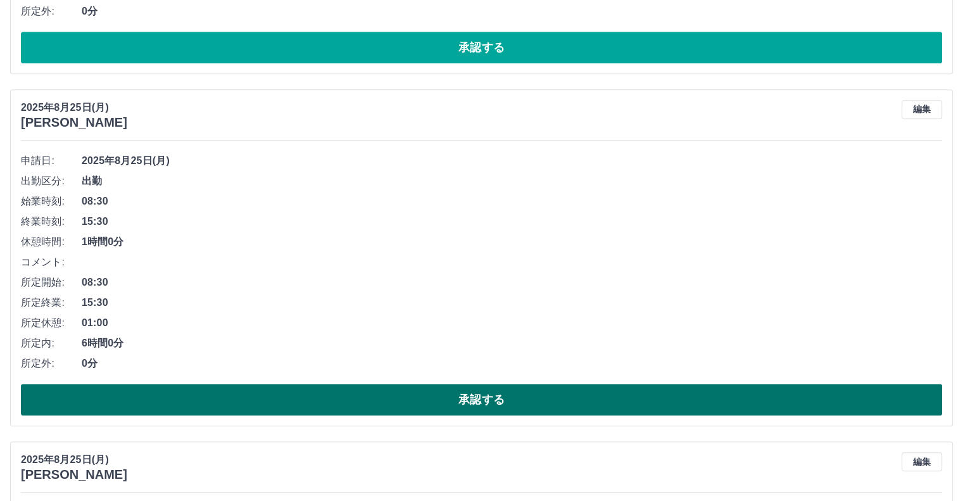
click at [466, 396] on button "承認する" at bounding box center [481, 400] width 921 height 32
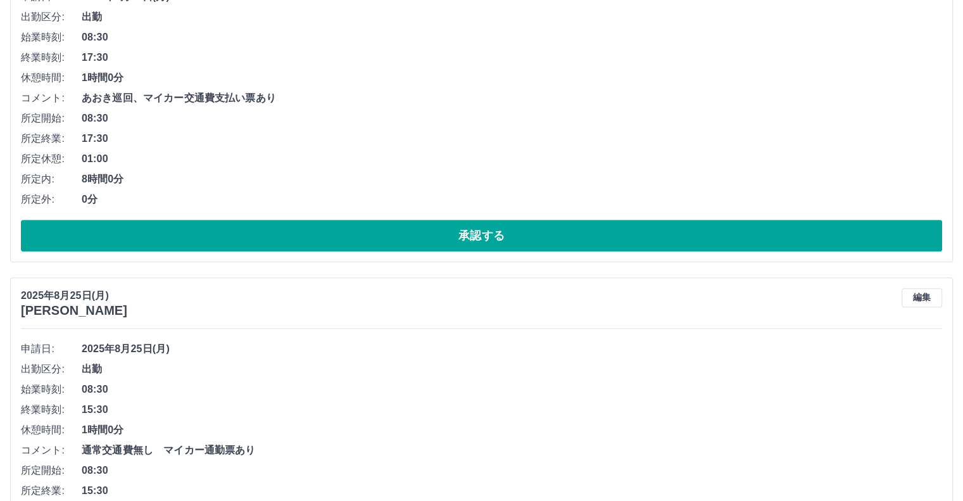
scroll to position [847, 0]
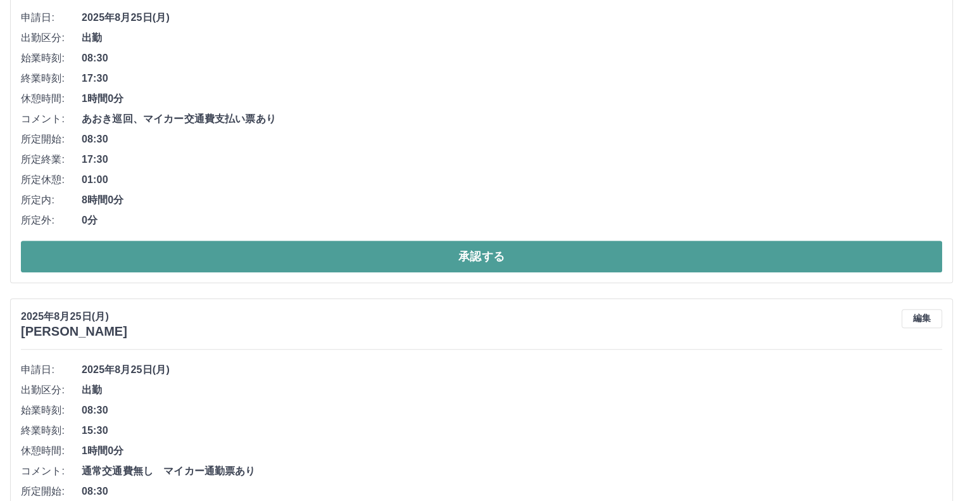
click at [460, 258] on button "承認する" at bounding box center [481, 257] width 921 height 32
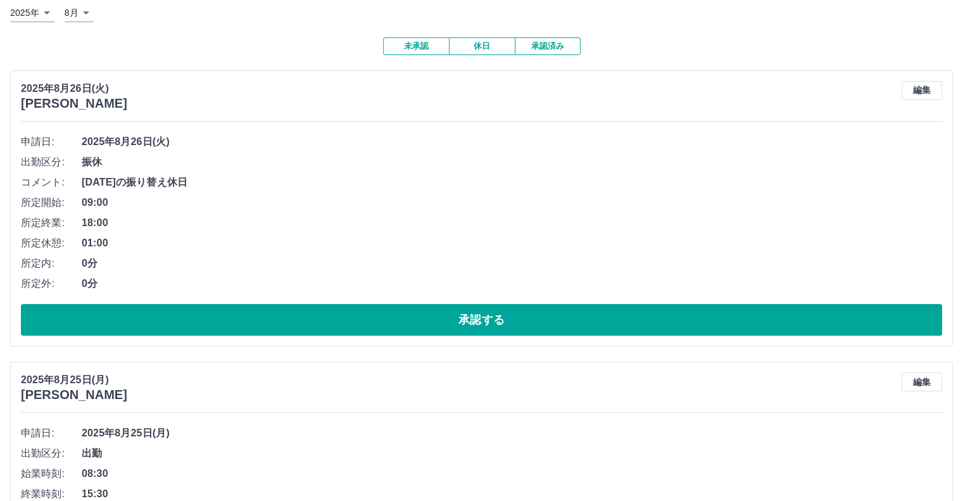
scroll to position [73, 0]
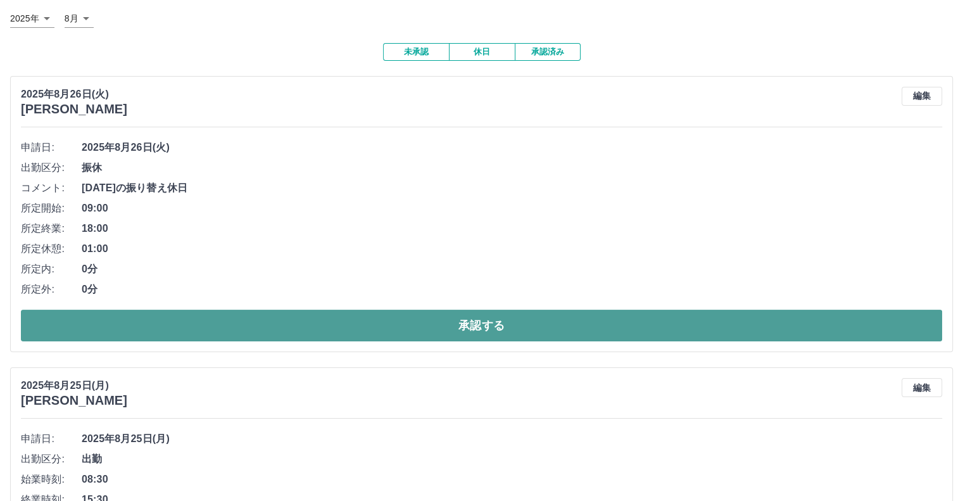
click at [458, 321] on button "承認する" at bounding box center [481, 326] width 921 height 32
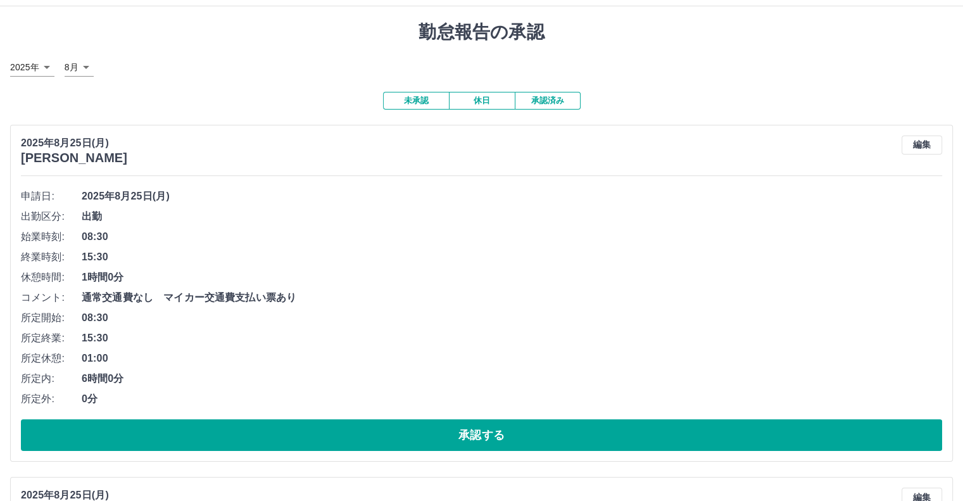
scroll to position [0, 0]
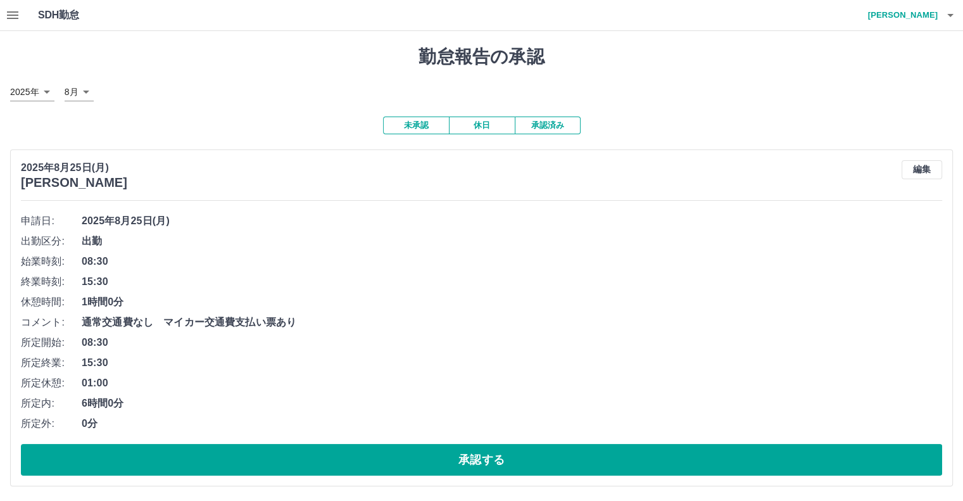
click at [16, 17] on icon "button" at bounding box center [12, 15] width 15 height 15
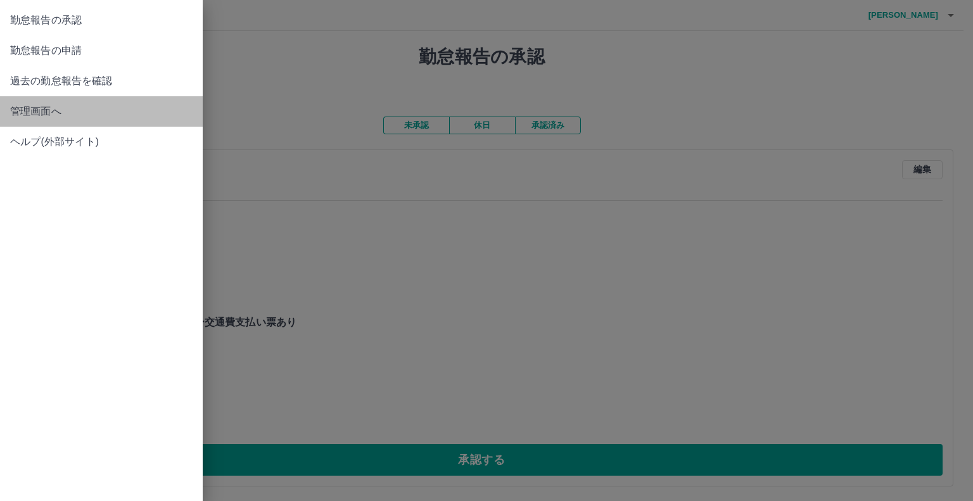
click at [49, 118] on span "管理画面へ" at bounding box center [101, 111] width 182 height 15
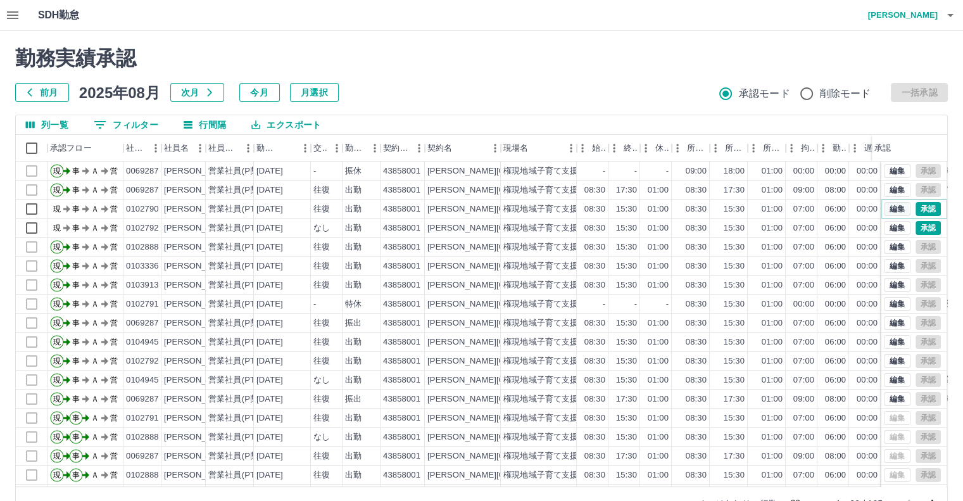
click at [887, 209] on button "編集" at bounding box center [897, 209] width 27 height 14
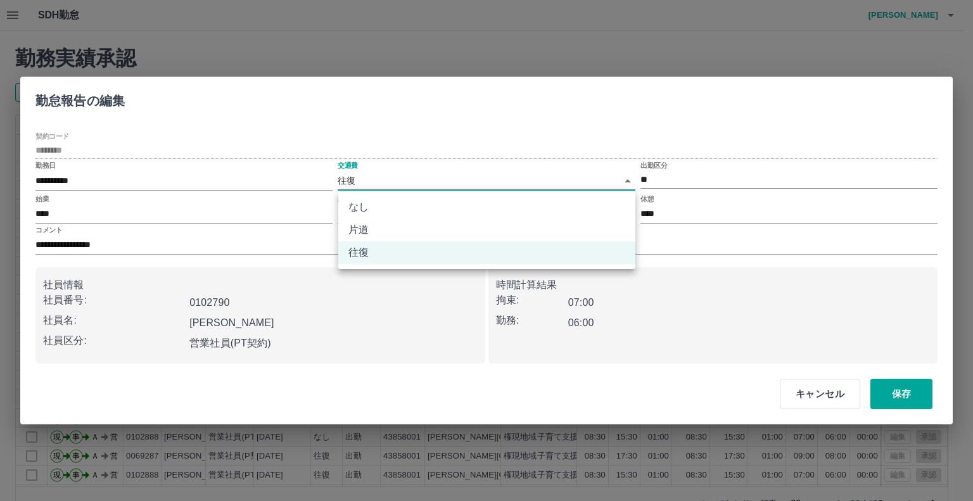
click at [357, 182] on body "SDH勤怠 日髙　ひとみ 勤務実績承認 前月 2025年08月 次月 今月 月選択 承認モード 削除モード 一括承認 列一覧 0 フィルター 行間隔 エクスポ…" at bounding box center [486, 267] width 973 height 535
click at [355, 210] on li "なし" at bounding box center [486, 207] width 297 height 23
type input "****"
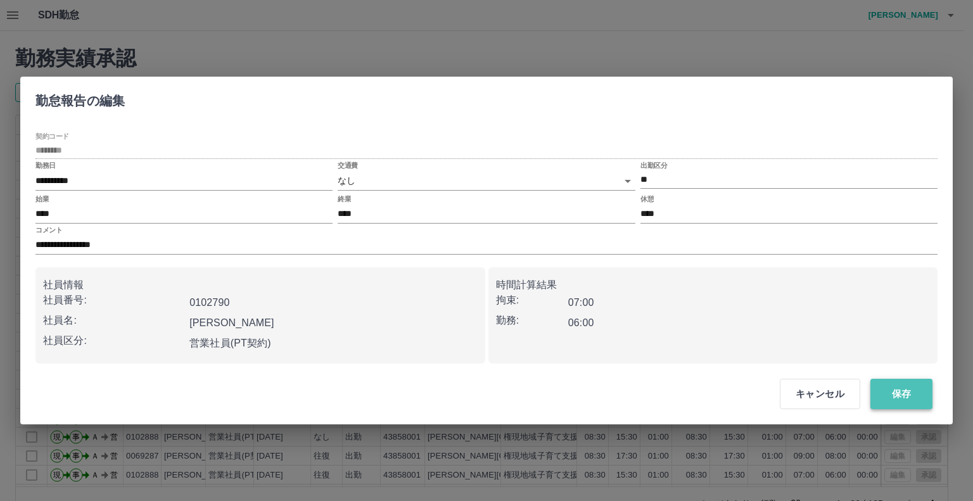
click at [884, 396] on button "保存" at bounding box center [901, 394] width 62 height 30
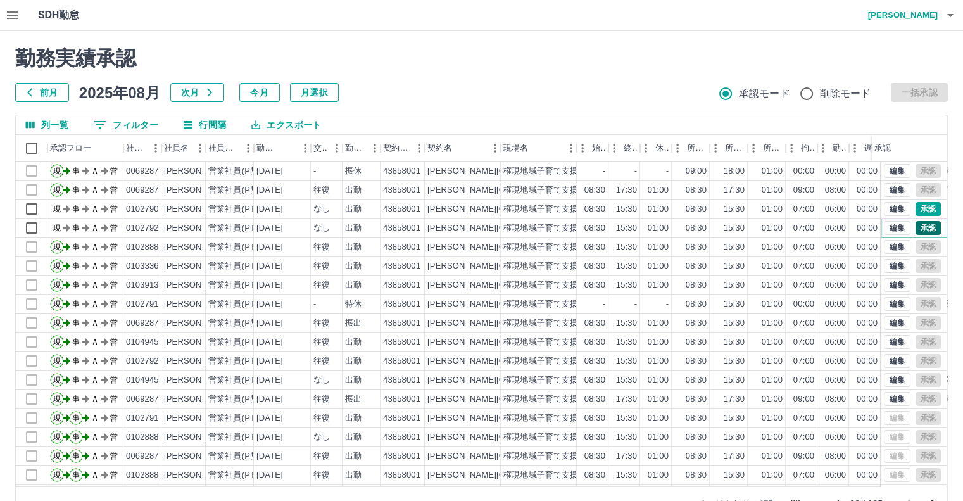
click at [919, 229] on button "承認" at bounding box center [928, 228] width 25 height 14
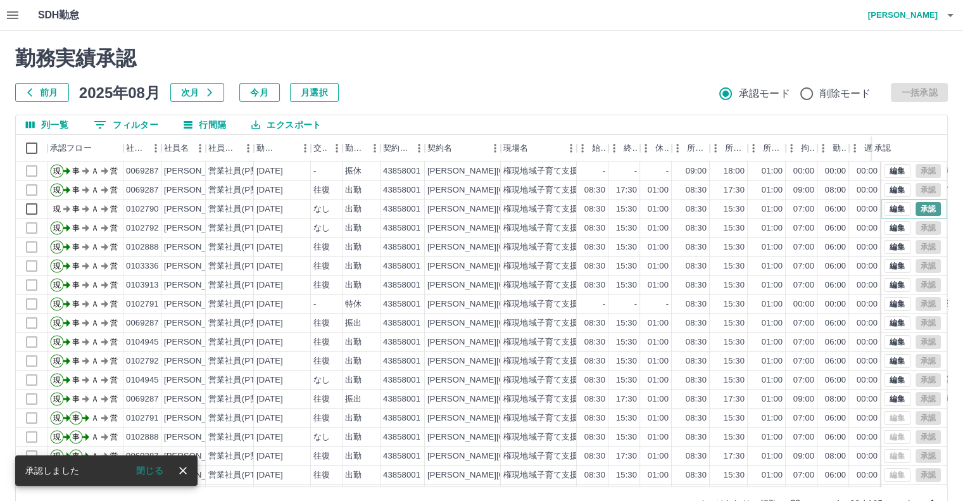
click at [921, 207] on button "承認" at bounding box center [928, 209] width 25 height 14
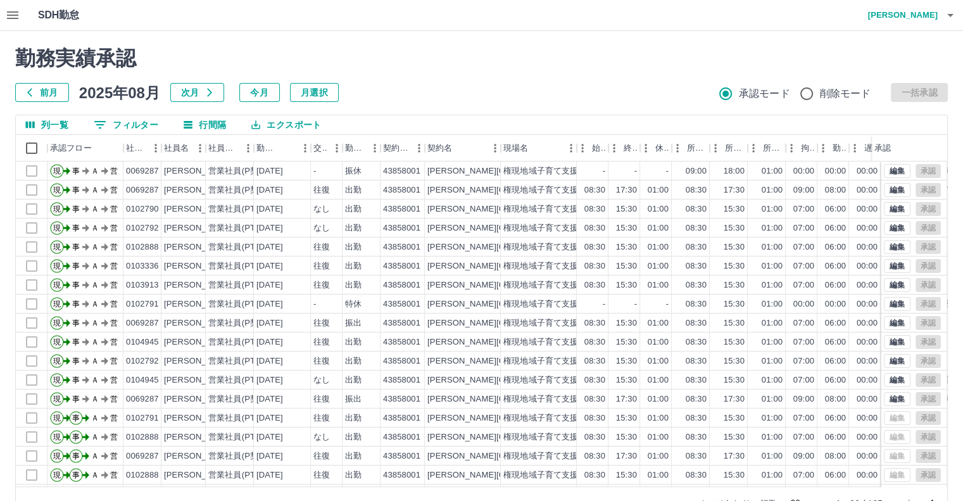
scroll to position [64, 0]
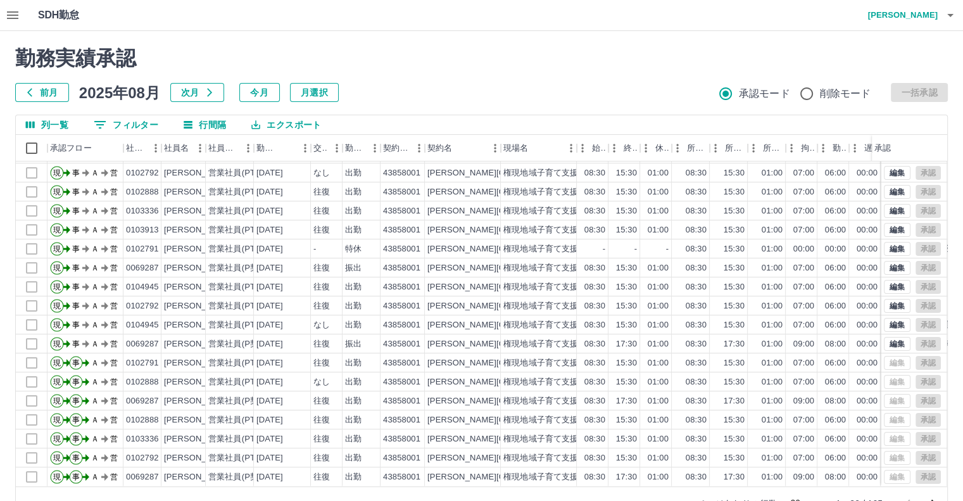
click at [930, 498] on icon "次のページへ" at bounding box center [933, 503] width 15 height 15
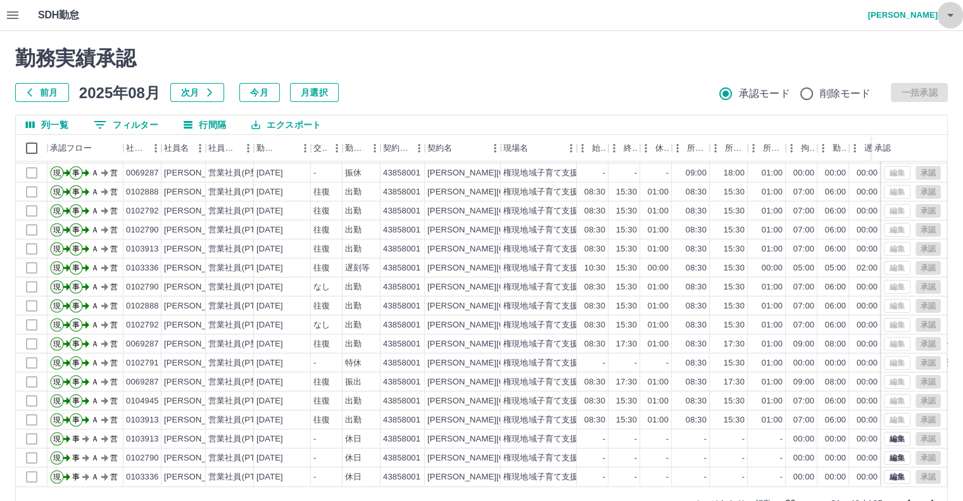
click at [951, 16] on icon "button" at bounding box center [950, 15] width 6 height 3
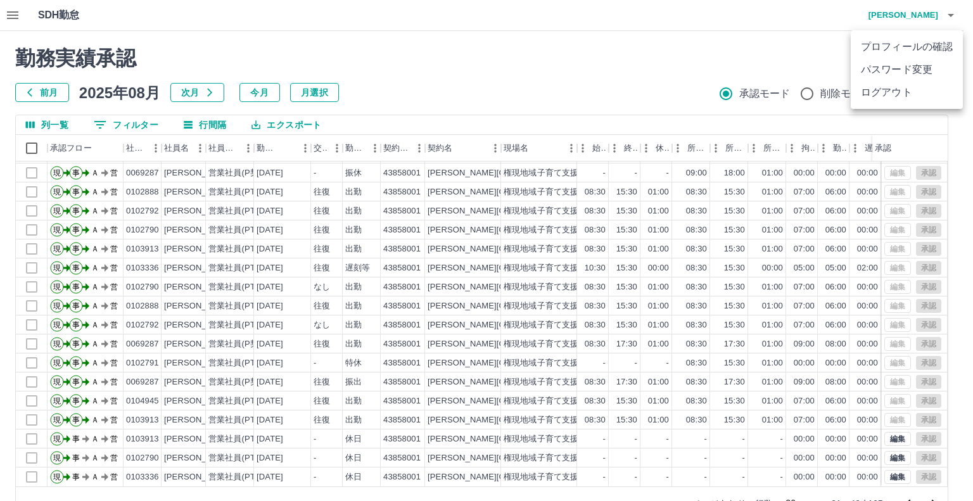
click at [889, 91] on li "ログアウト" at bounding box center [906, 92] width 112 height 23
